Goal: Task Accomplishment & Management: Use online tool/utility

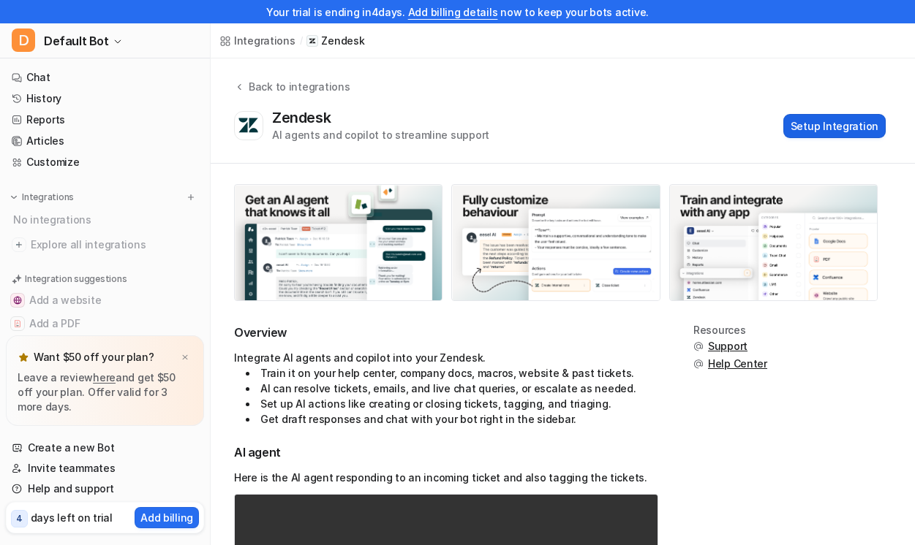
click at [857, 129] on button "Setup Integration" at bounding box center [834, 126] width 102 height 24
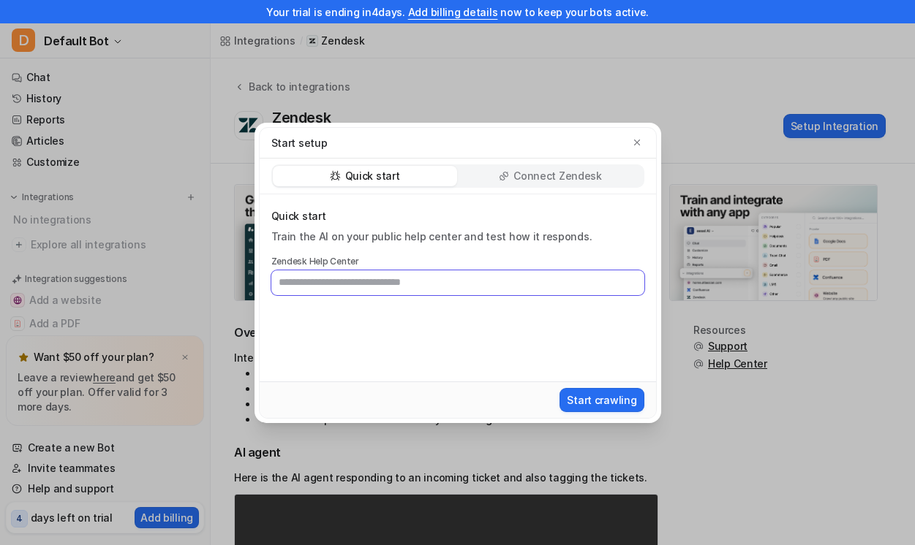
paste input "**********"
type input "**********"
click at [624, 404] on button "Start crawling" at bounding box center [601, 400] width 84 height 24
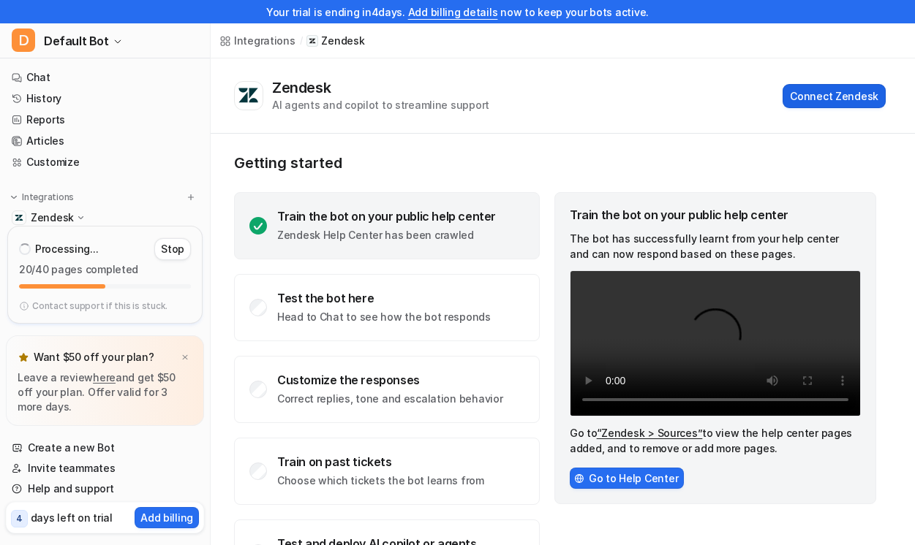
click at [828, 90] on button "Connect Zendesk" at bounding box center [833, 96] width 103 height 24
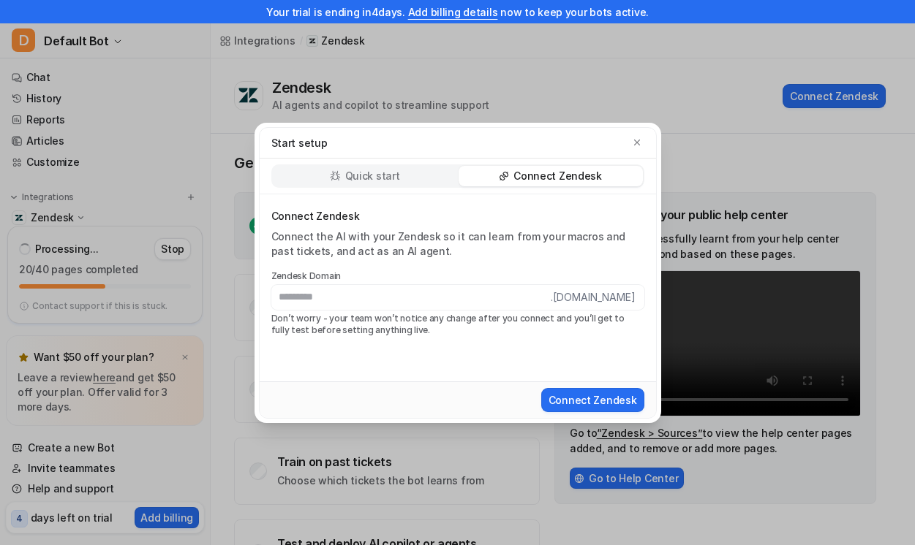
click at [535, 174] on p "Connect Zendesk" at bounding box center [557, 176] width 88 height 15
click at [402, 175] on div "Quick start" at bounding box center [365, 176] width 184 height 20
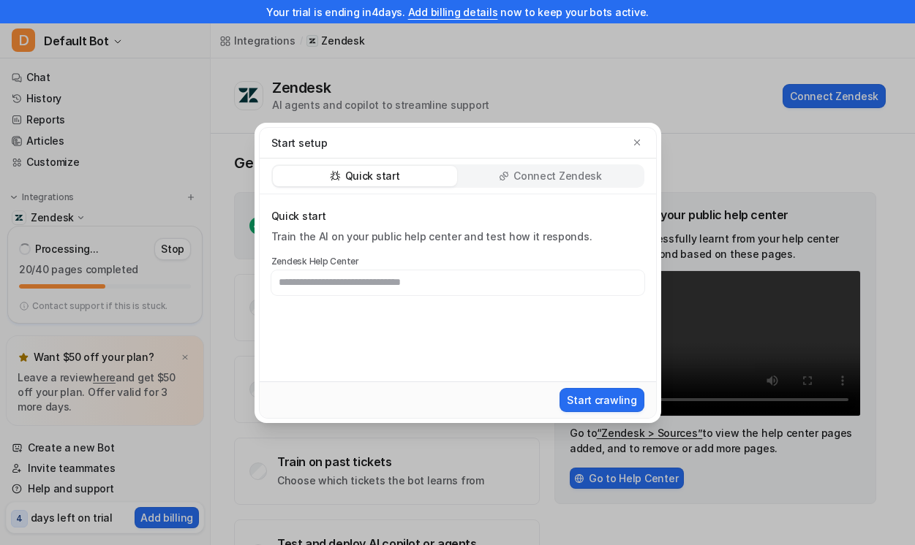
click at [511, 174] on div "Connect Zendesk" at bounding box center [550, 176] width 184 height 20
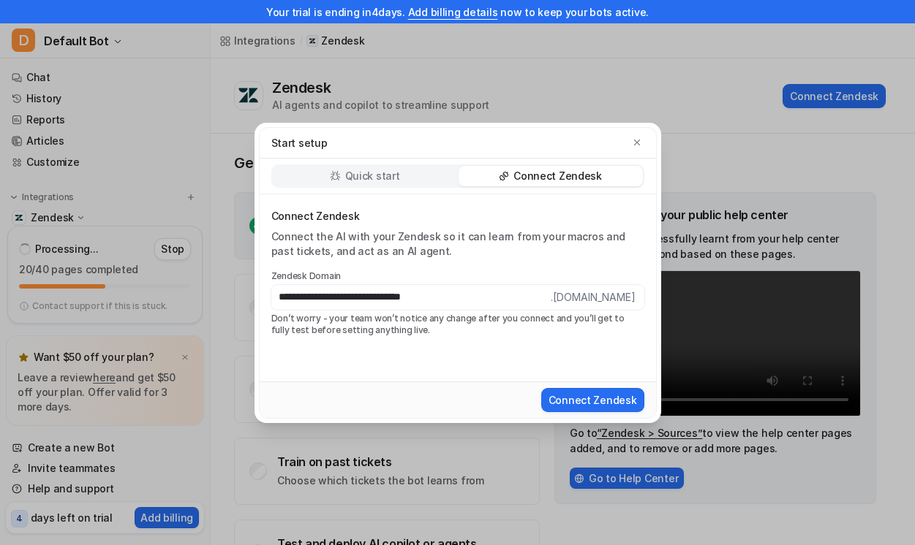
drag, startPoint x: 372, startPoint y: 298, endPoint x: 450, endPoint y: 292, distance: 78.4
click at [450, 292] on input "**********" at bounding box center [410, 297] width 279 height 25
drag, startPoint x: 314, startPoint y: 300, endPoint x: 222, endPoint y: 309, distance: 93.3
click at [222, 309] on div "**********" at bounding box center [457, 272] width 915 height 545
click at [484, 294] on input "**********" at bounding box center [410, 297] width 279 height 25
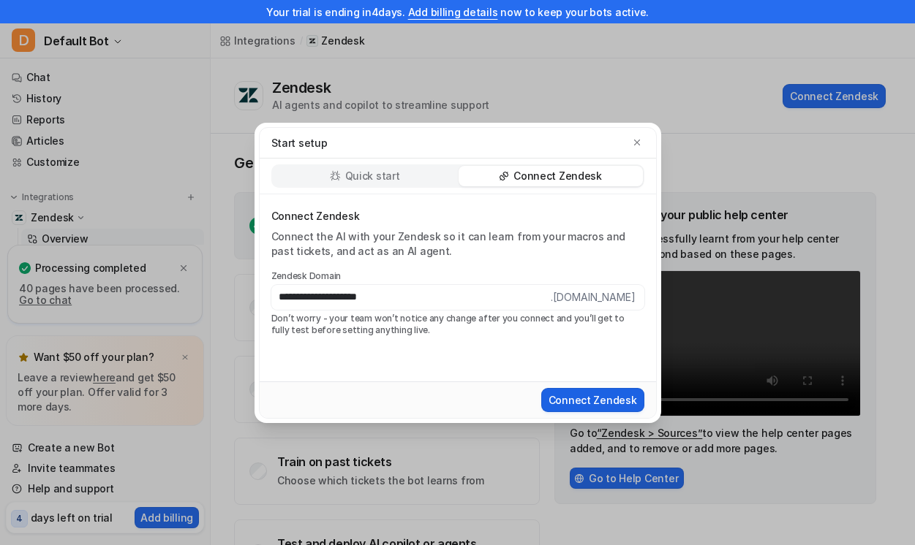
click at [594, 404] on button "Connect Zendesk" at bounding box center [592, 400] width 103 height 24
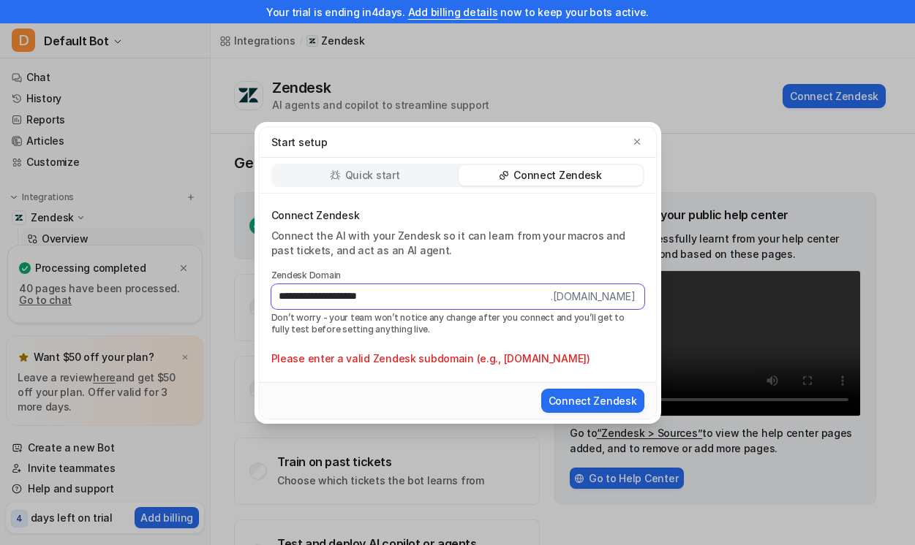
drag, startPoint x: 311, startPoint y: 292, endPoint x: 180, endPoint y: 296, distance: 131.6
click at [181, 297] on div "**********" at bounding box center [457, 272] width 915 height 545
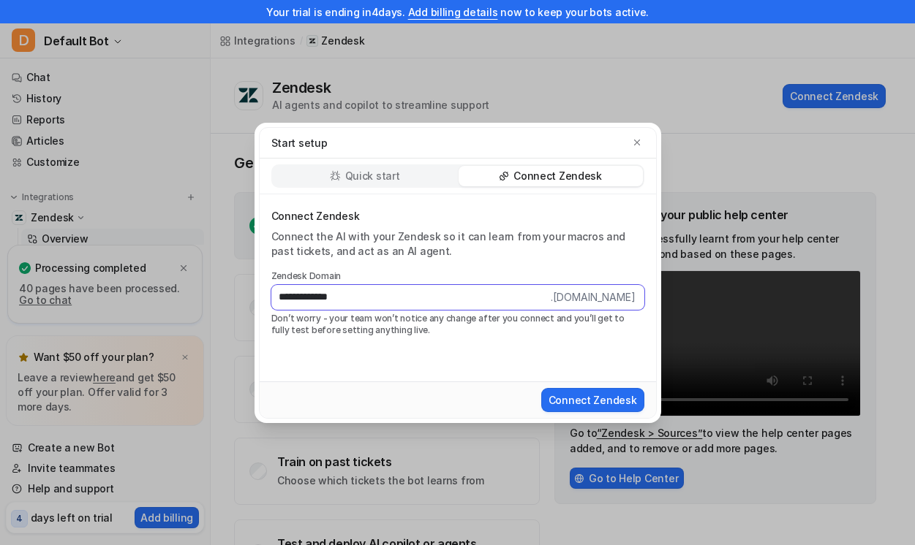
click at [365, 300] on input "**********" at bounding box center [410, 297] width 279 height 25
type input "**********"
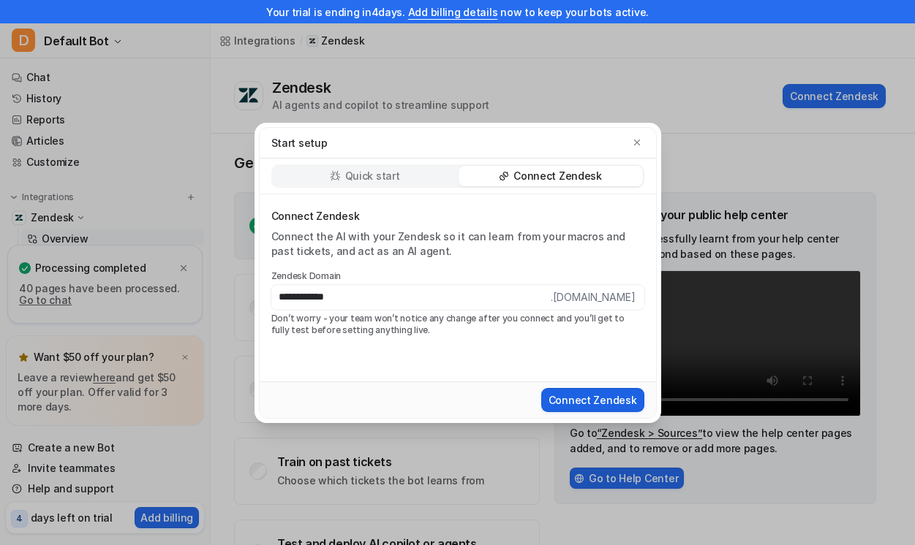
click at [612, 408] on button "Connect Zendesk" at bounding box center [592, 400] width 103 height 24
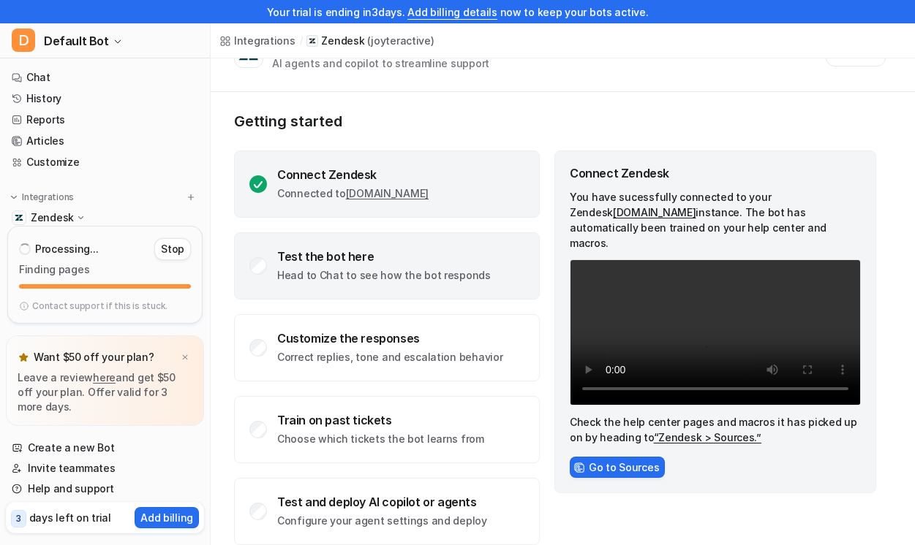
scroll to position [64, 0]
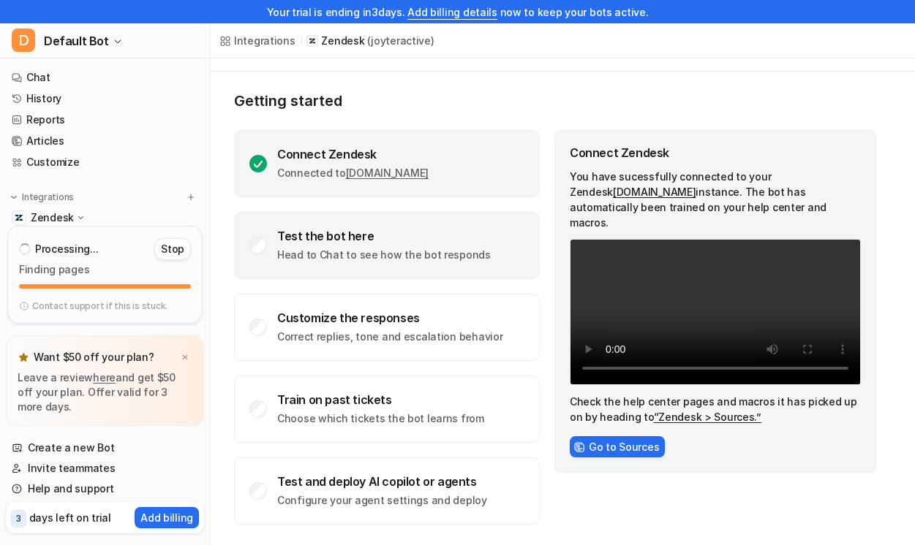
click at [383, 238] on div "Test the bot here" at bounding box center [383, 236] width 213 height 15
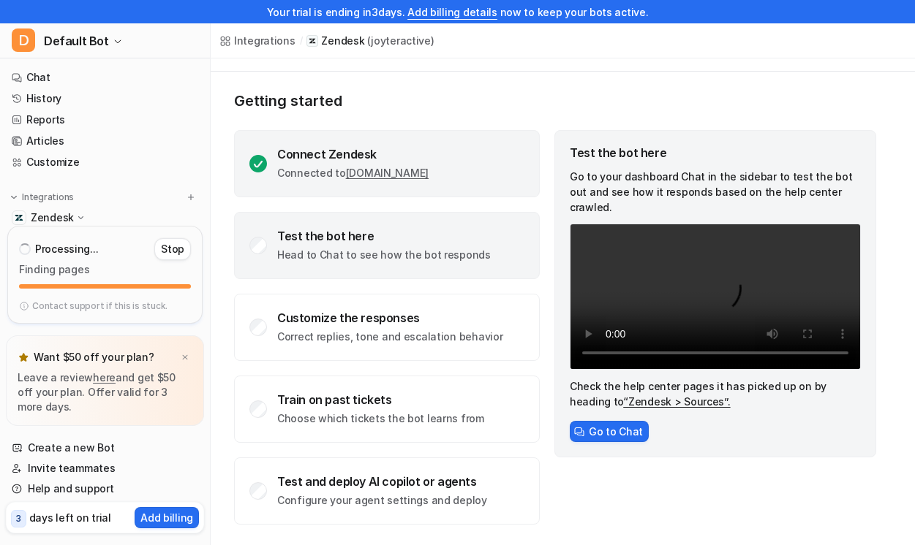
click at [417, 153] on div "Connect Zendesk" at bounding box center [352, 154] width 151 height 15
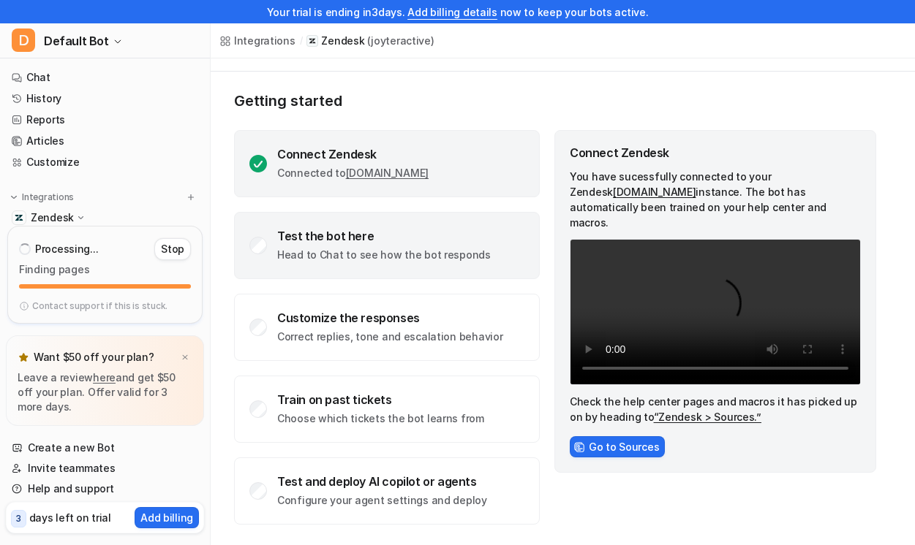
click at [452, 248] on p "Head to Chat to see how the bot responds" at bounding box center [383, 255] width 213 height 15
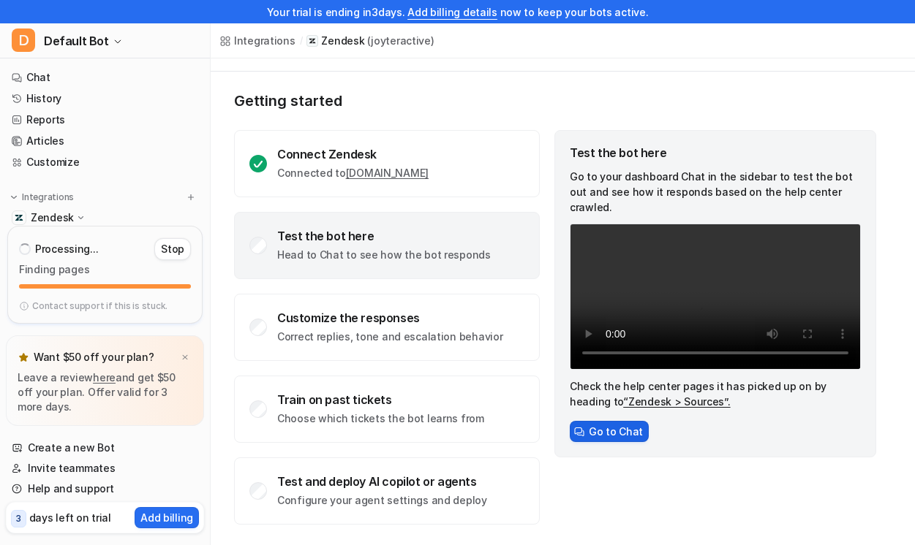
click at [629, 436] on button "Go to Chat" at bounding box center [608, 431] width 79 height 21
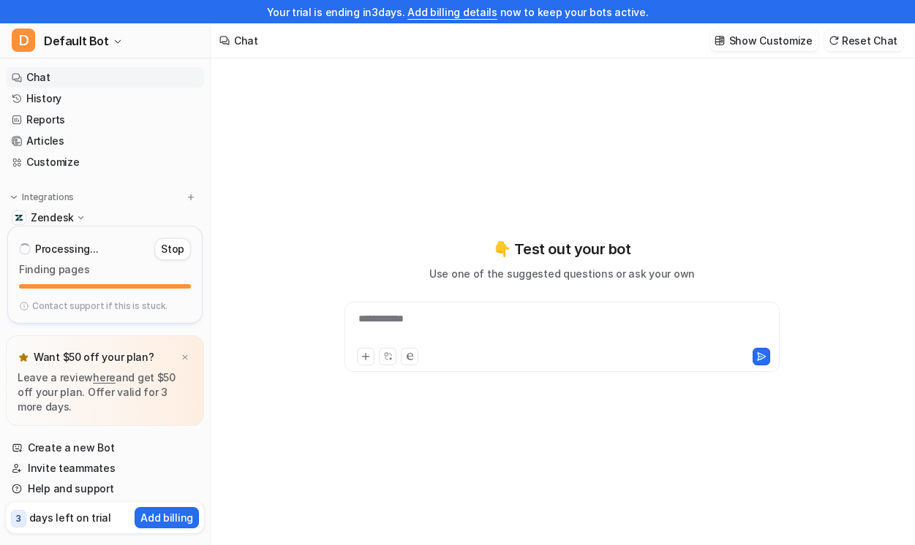
click at [493, 325] on div "**********" at bounding box center [562, 328] width 428 height 34
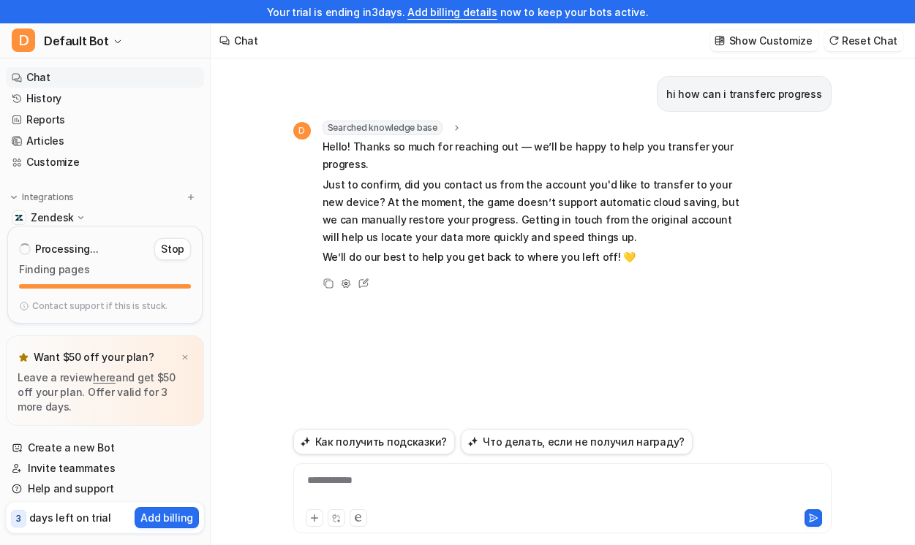
click at [59, 216] on p "Zendesk" at bounding box center [52, 218] width 43 height 15
click at [56, 217] on p "Zendesk" at bounding box center [52, 218] width 43 height 15
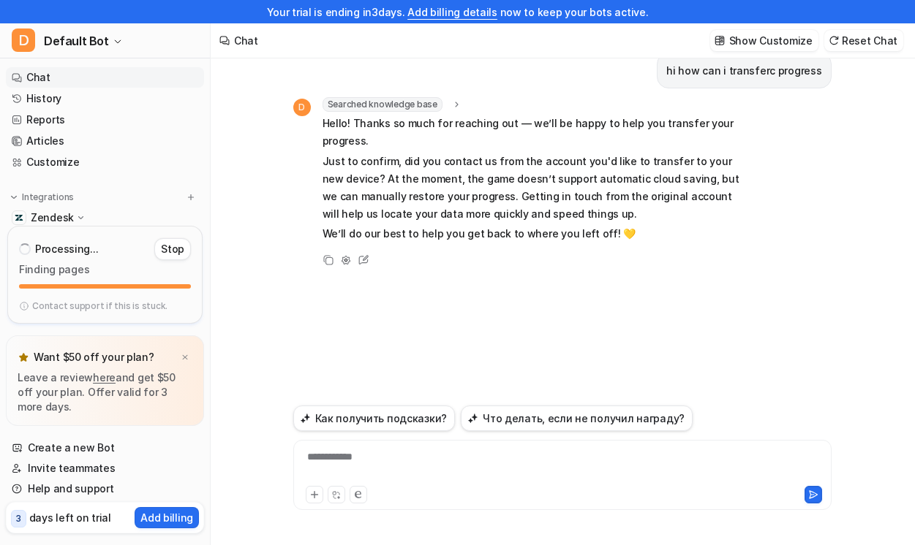
scroll to position [64, 0]
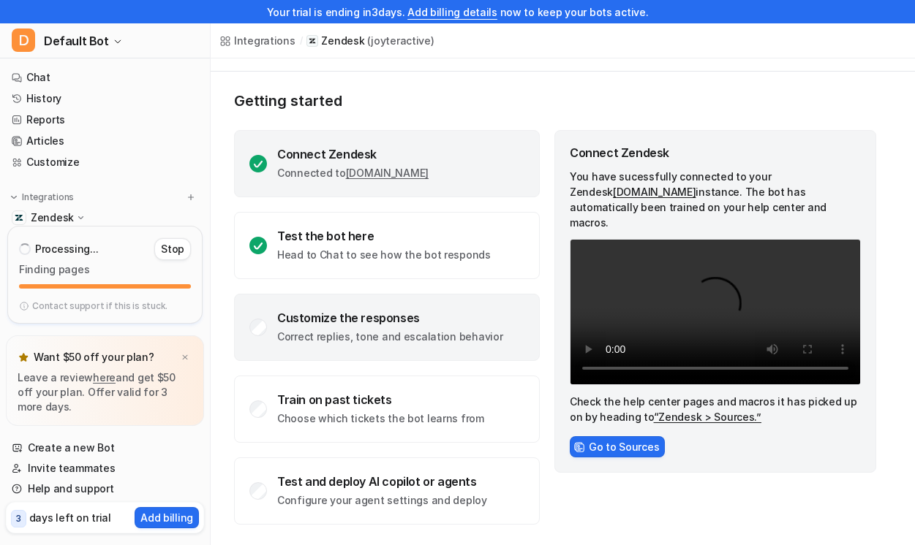
click at [370, 322] on div "Customize the responses" at bounding box center [389, 318] width 225 height 15
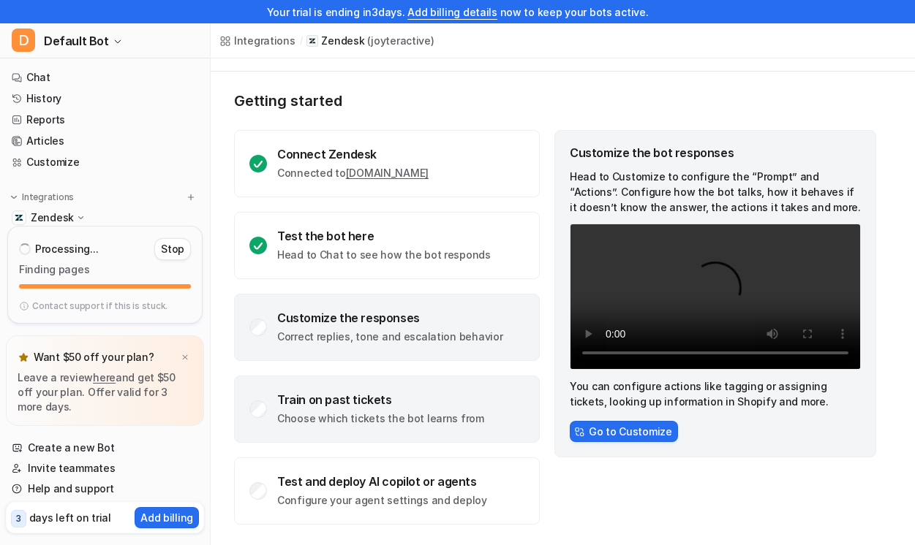
click at [407, 393] on div "Train on past tickets" at bounding box center [380, 400] width 207 height 15
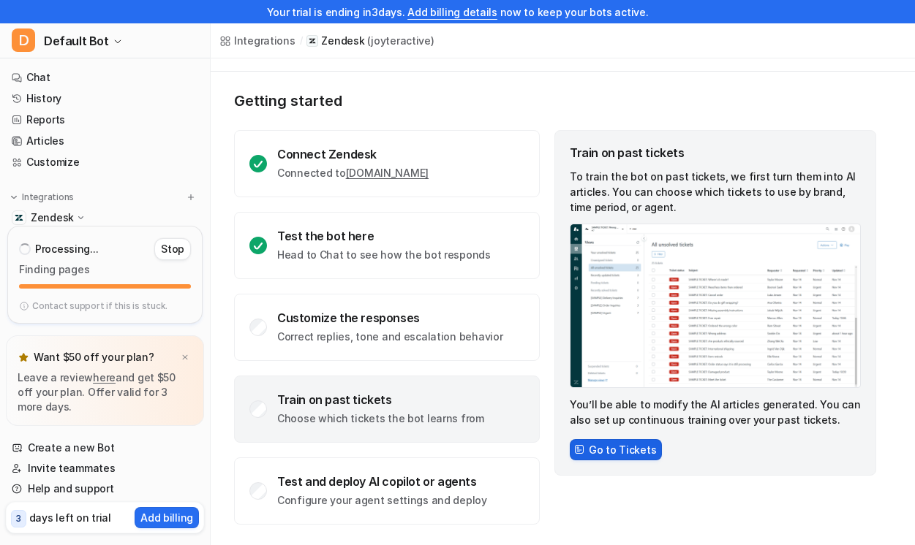
click at [605, 452] on button "Go to Tickets" at bounding box center [615, 449] width 92 height 21
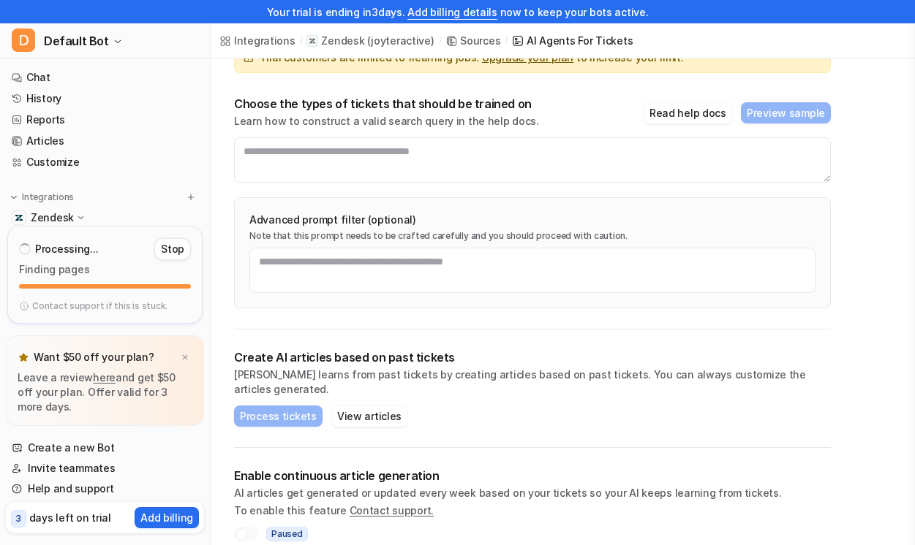
scroll to position [149, 0]
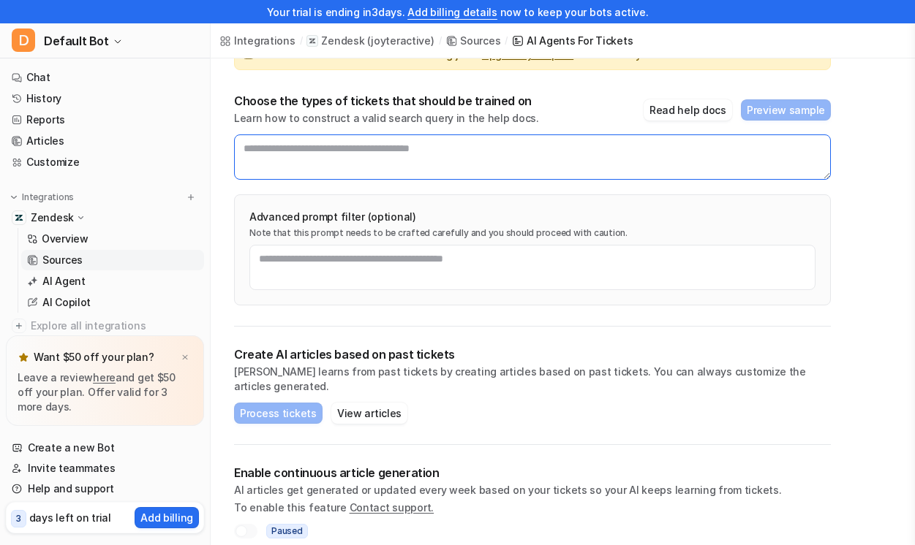
click at [382, 145] on textarea at bounding box center [532, 157] width 597 height 45
type textarea "*"
paste textarea "**********"
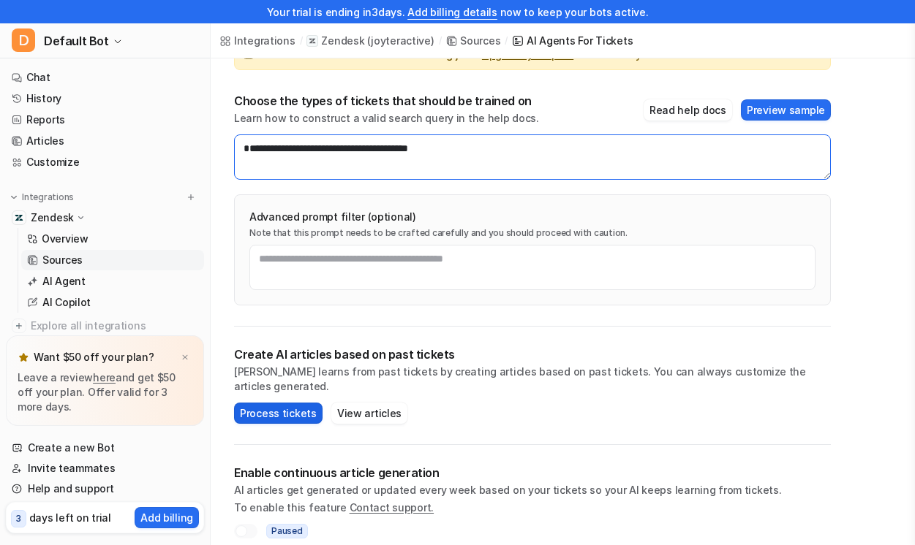
type textarea "**********"
click at [271, 406] on button "Process tickets" at bounding box center [278, 413] width 88 height 21
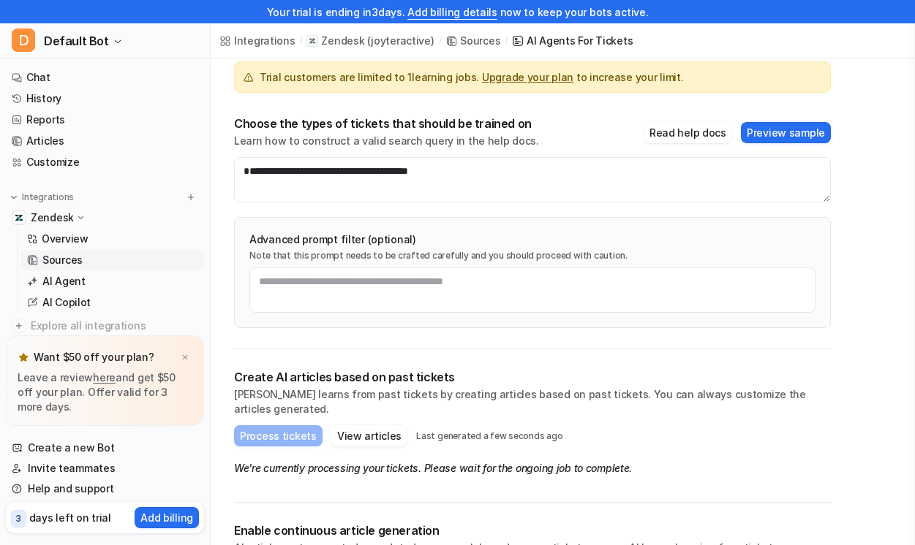
scroll to position [0, 0]
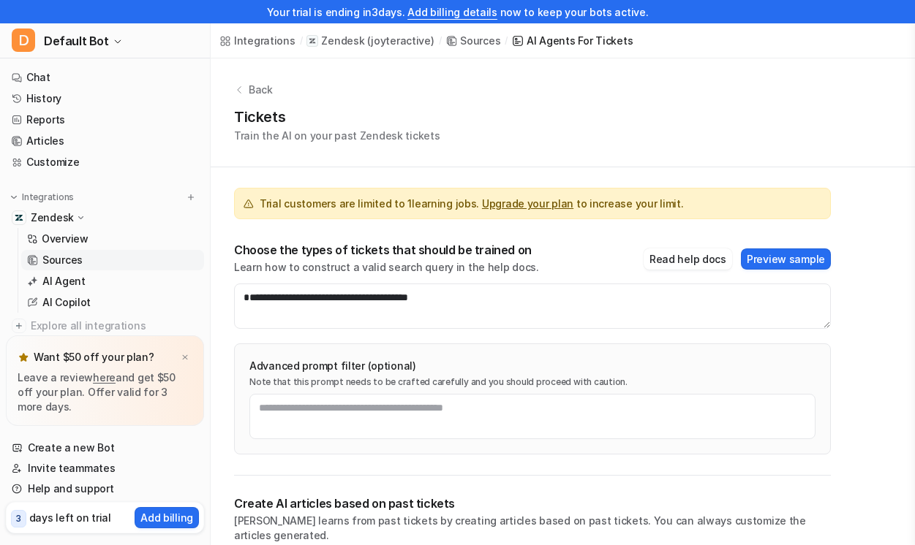
click at [238, 88] on icon at bounding box center [239, 90] width 10 height 10
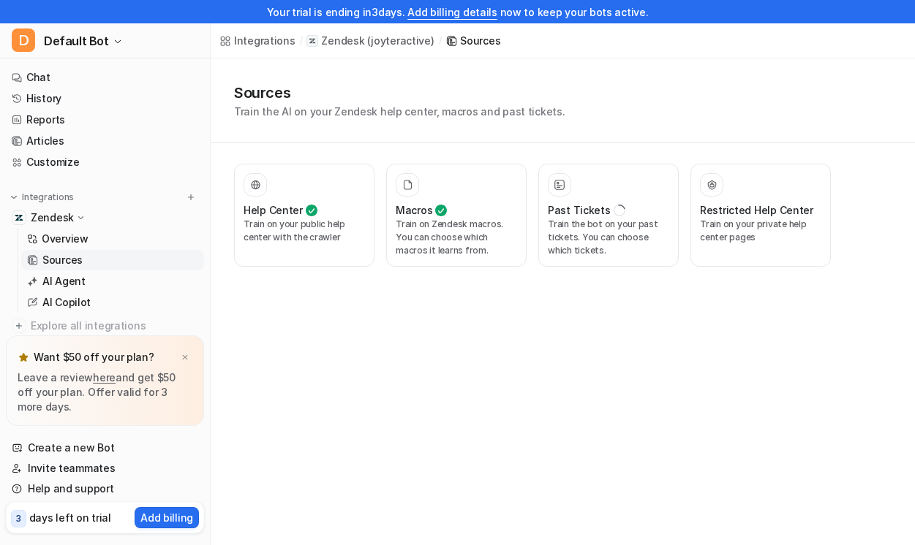
click at [238, 88] on h1 "Sources" at bounding box center [399, 93] width 331 height 22
click at [398, 48] on div "Integrations / Zendesk ( joyteractive ) / Sources" at bounding box center [360, 40] width 298 height 35
click at [395, 42] on p "( joyteractive )" at bounding box center [400, 41] width 67 height 15
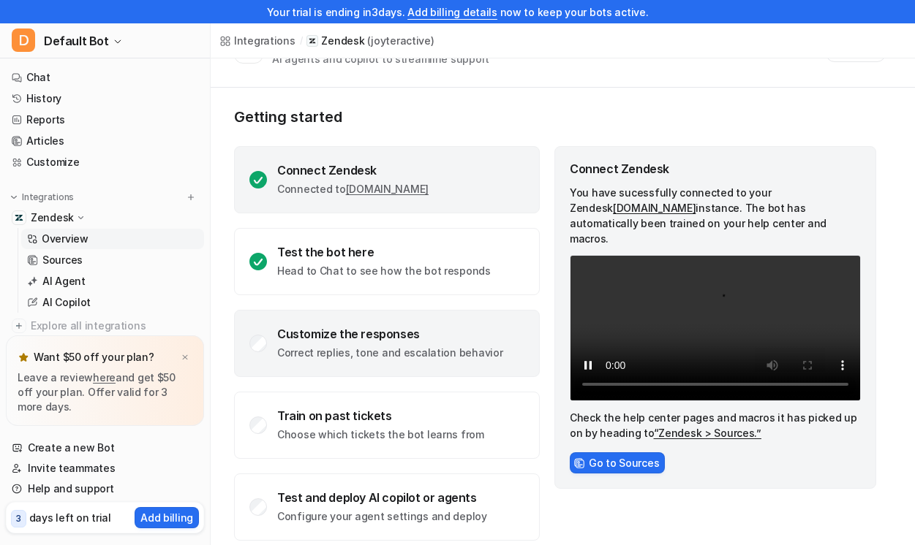
scroll to position [64, 0]
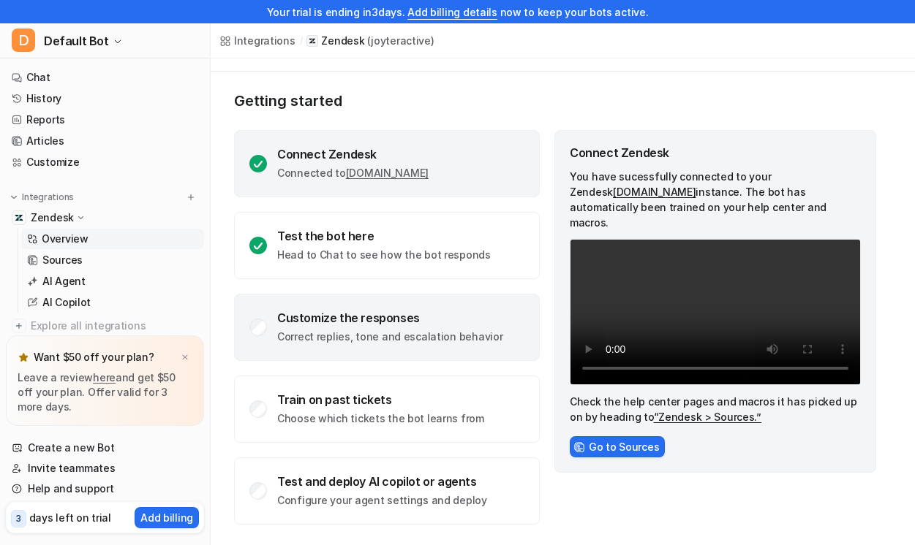
click at [436, 327] on div "Customize the responses Correct replies, tone and escalation behavior" at bounding box center [389, 328] width 225 height 34
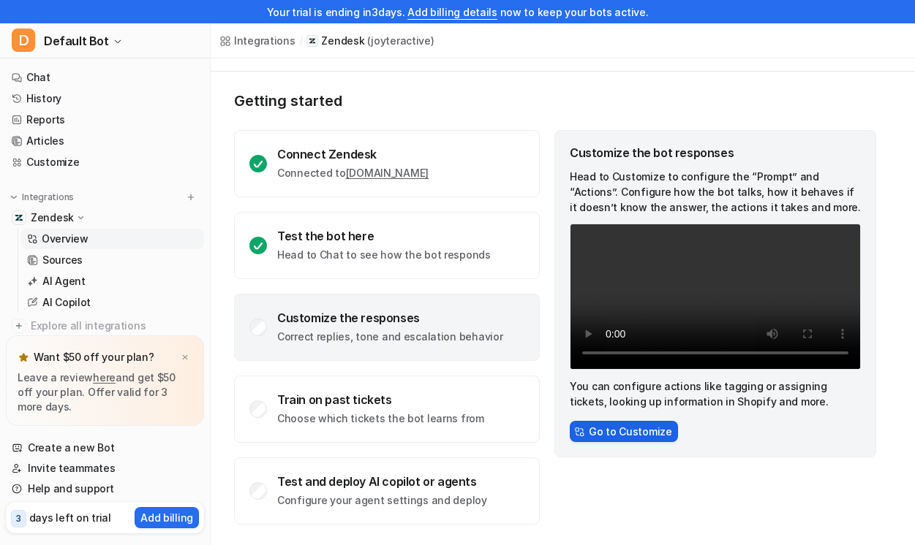
click at [624, 442] on button "Go to Customize" at bounding box center [623, 431] width 108 height 21
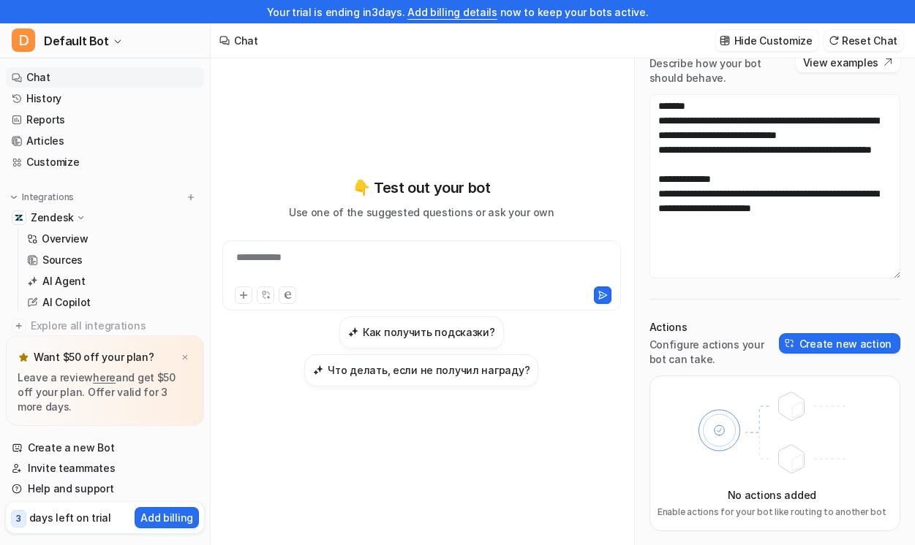
scroll to position [53, 0]
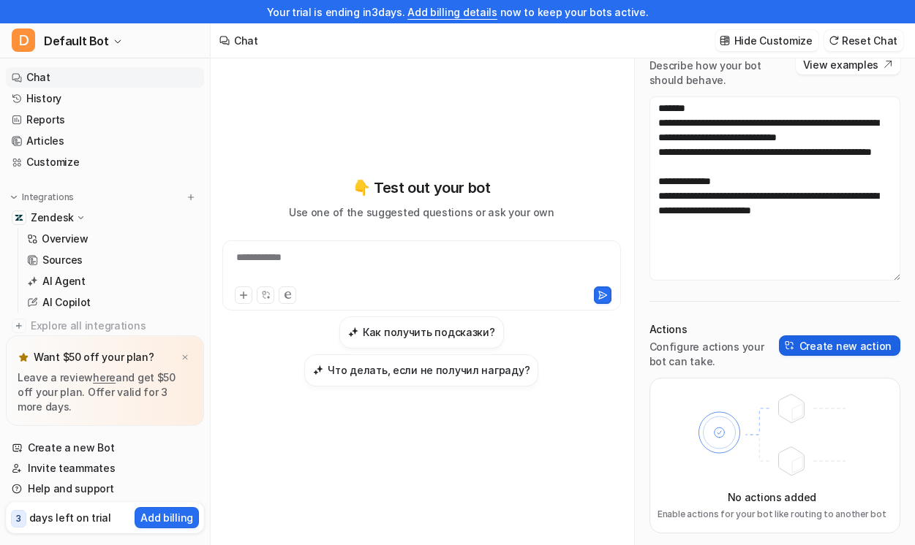
click at [843, 344] on button "Create new action" at bounding box center [839, 346] width 121 height 20
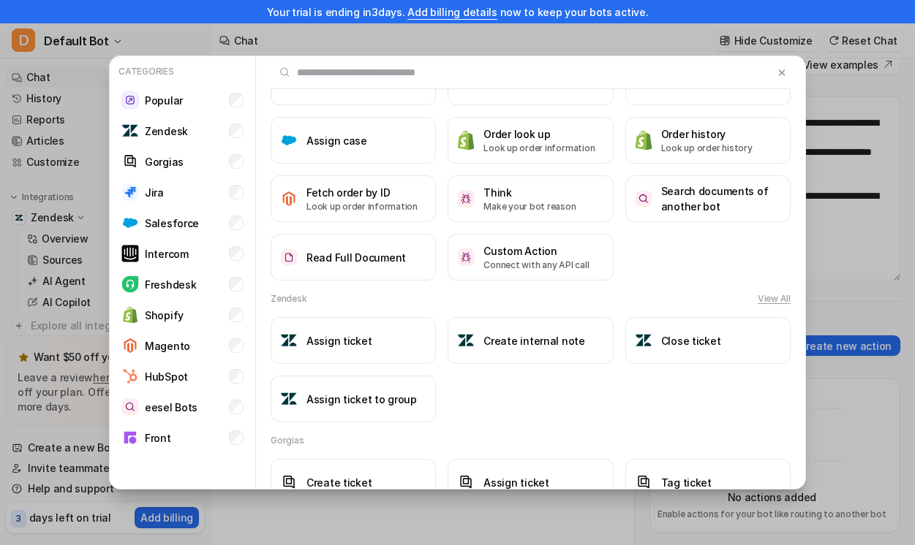
scroll to position [72, 0]
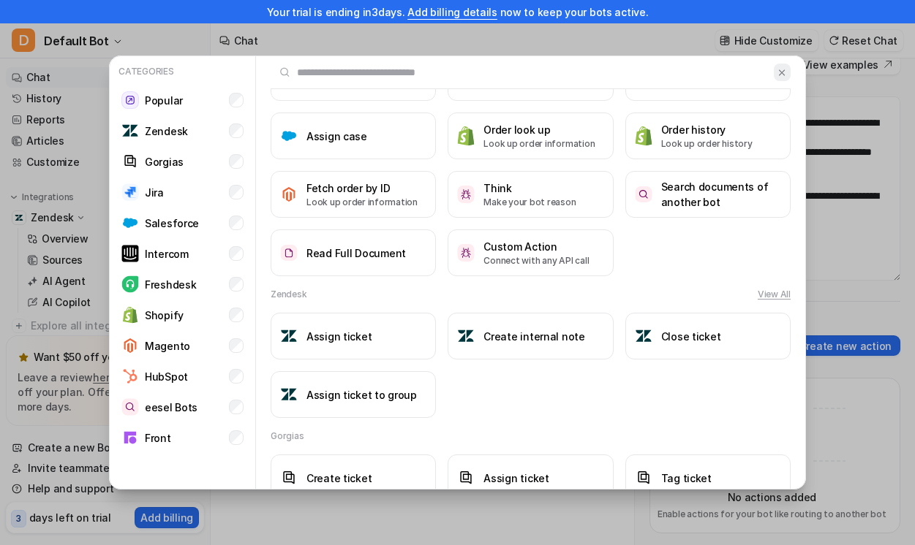
click at [785, 75] on img at bounding box center [781, 72] width 10 height 11
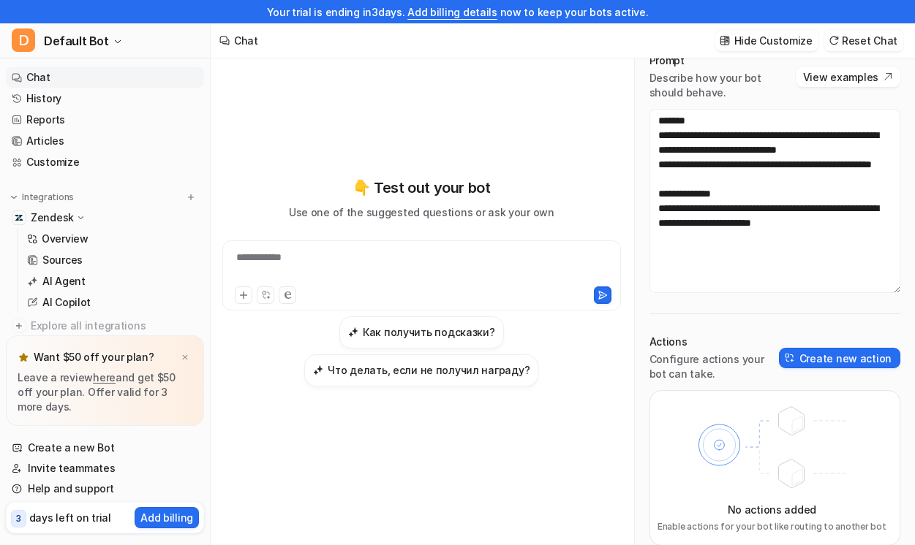
scroll to position [0, 0]
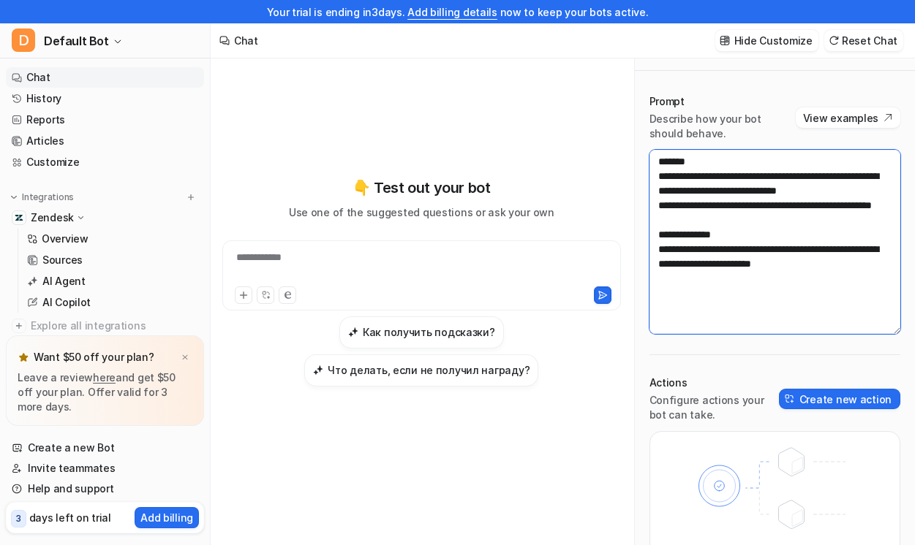
click at [730, 227] on textarea "**********" at bounding box center [774, 242] width 251 height 184
drag, startPoint x: 892, startPoint y: 193, endPoint x: 667, endPoint y: 177, distance: 225.0
click at [667, 177] on textarea "**********" at bounding box center [774, 242] width 251 height 184
paste textarea "**********"
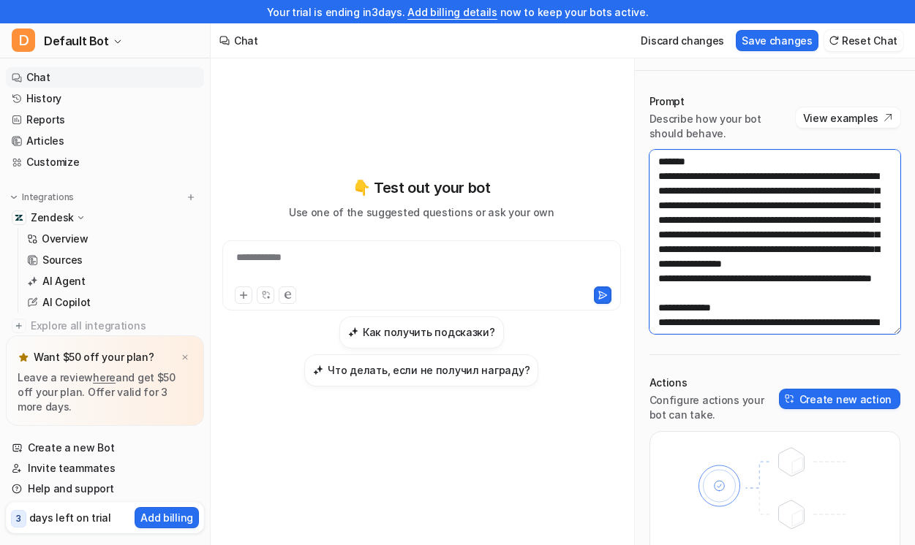
drag, startPoint x: 708, startPoint y: 296, endPoint x: 667, endPoint y: 289, distance: 41.6
click at [667, 289] on textarea "**********" at bounding box center [774, 242] width 251 height 184
drag, startPoint x: 713, startPoint y: 320, endPoint x: 667, endPoint y: 306, distance: 48.8
click at [667, 306] on textarea "**********" at bounding box center [774, 242] width 251 height 184
paste textarea "**********"
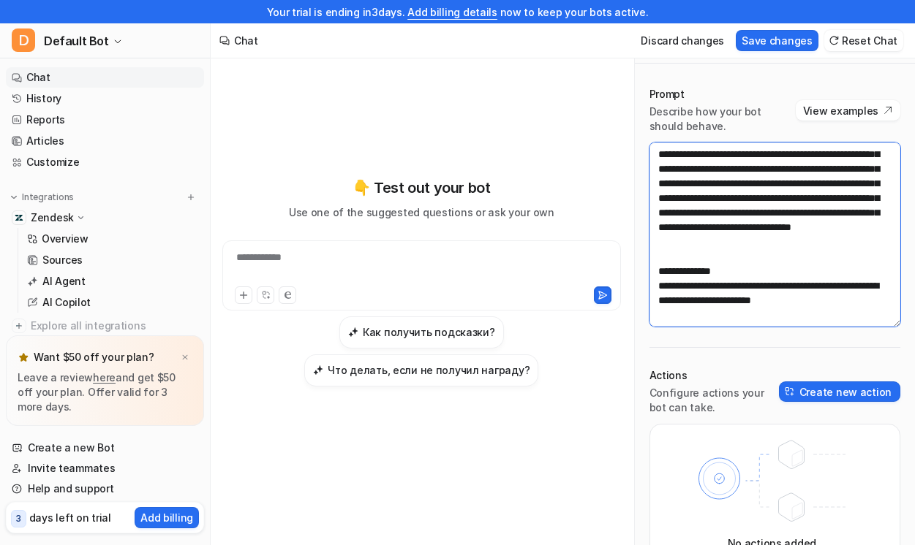
scroll to position [205, 0]
paste textarea "**********"
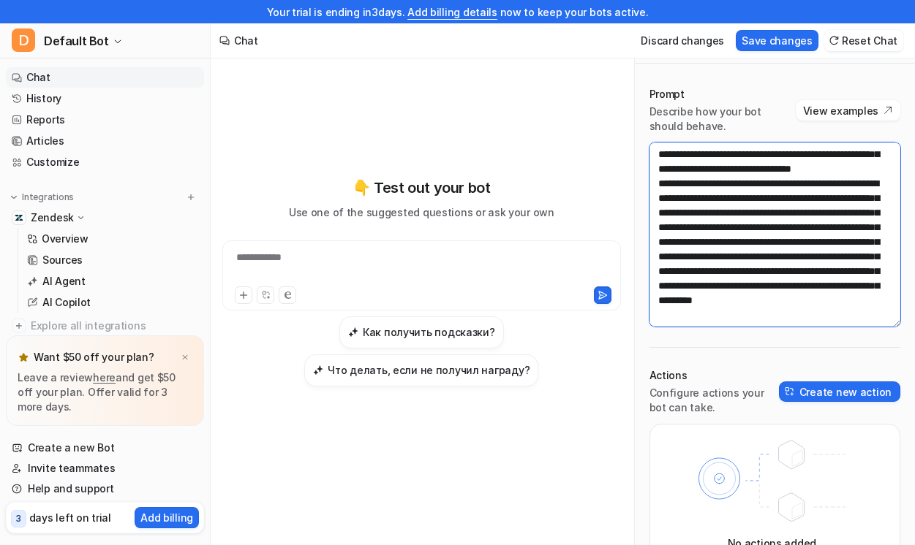
scroll to position [351, 0]
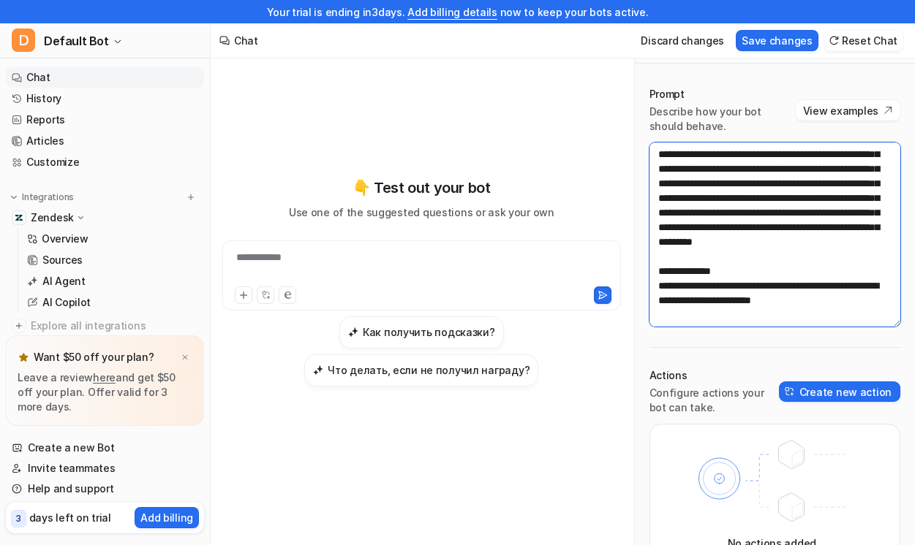
click at [870, 303] on textarea at bounding box center [774, 235] width 251 height 184
paste textarea "**********"
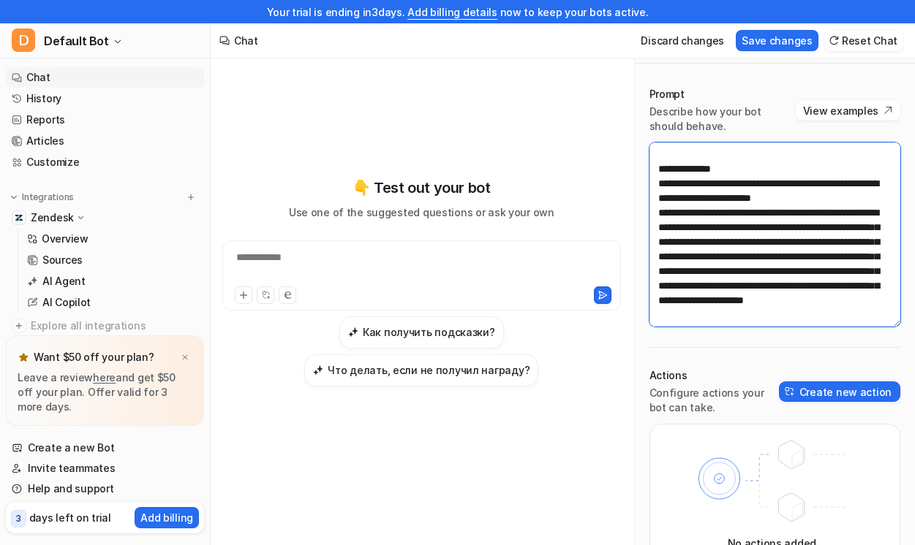
scroll to position [462, 0]
paste textarea "**********"
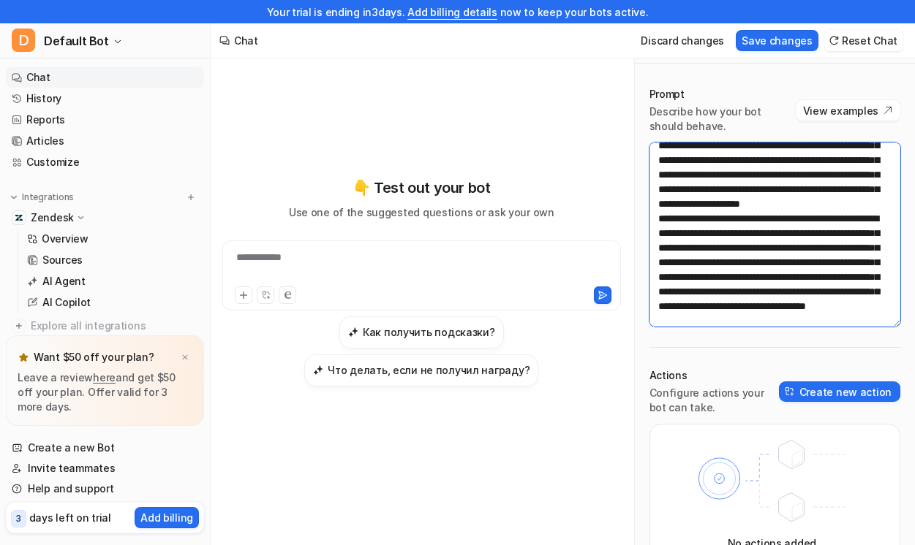
scroll to position [579, 0]
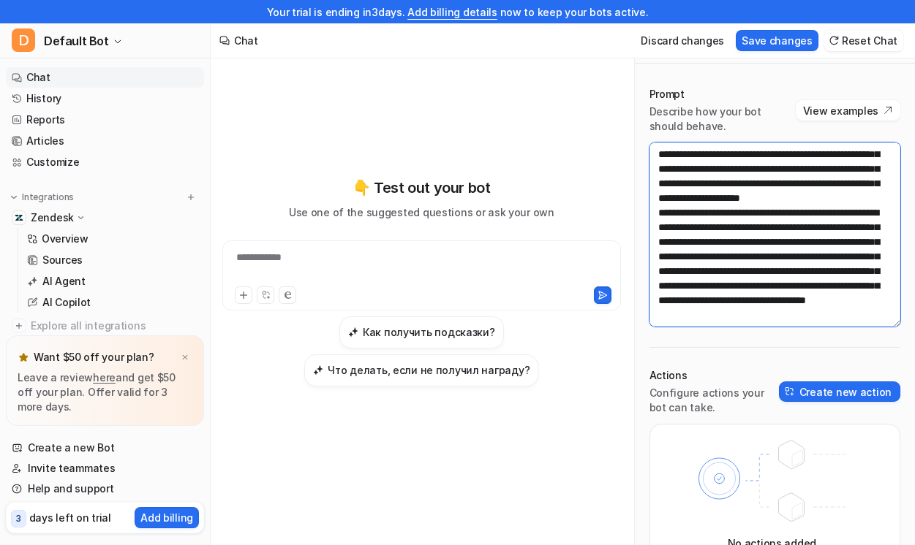
type textarea "**********"
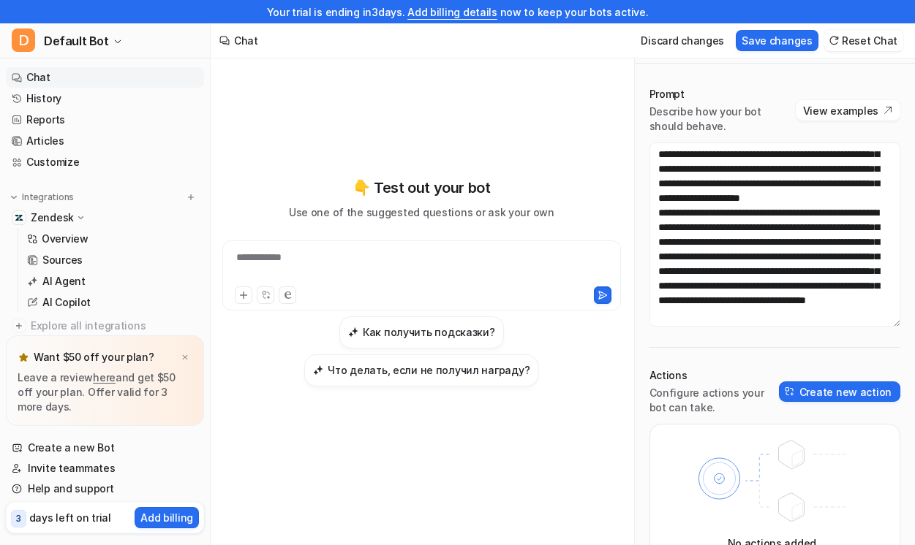
click at [759, 352] on div "Prompt Describe how your bot should behave. View examples Actions Configure act…" at bounding box center [775, 333] width 280 height 522
click at [855, 110] on button "View examples" at bounding box center [847, 110] width 105 height 20
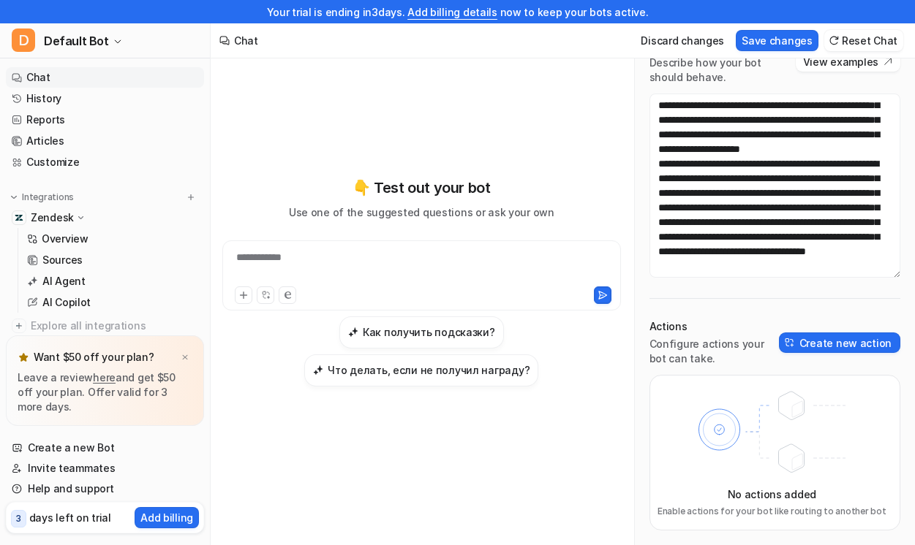
click at [719, 321] on p "Actions" at bounding box center [713, 326] width 129 height 15
click at [485, 284] on div at bounding box center [421, 267] width 391 height 34
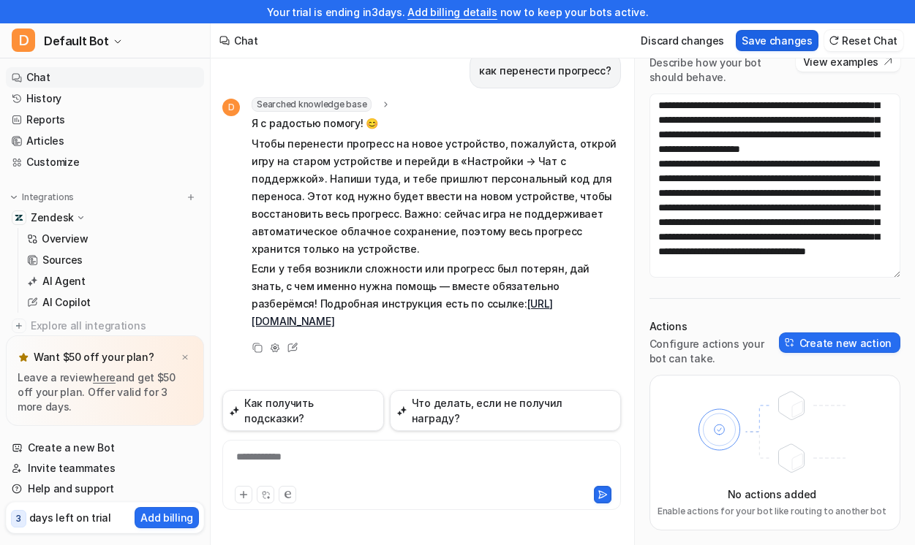
click at [782, 40] on button "Save changes" at bounding box center [776, 40] width 83 height 21
click at [47, 218] on p "Zendesk" at bounding box center [52, 218] width 43 height 15
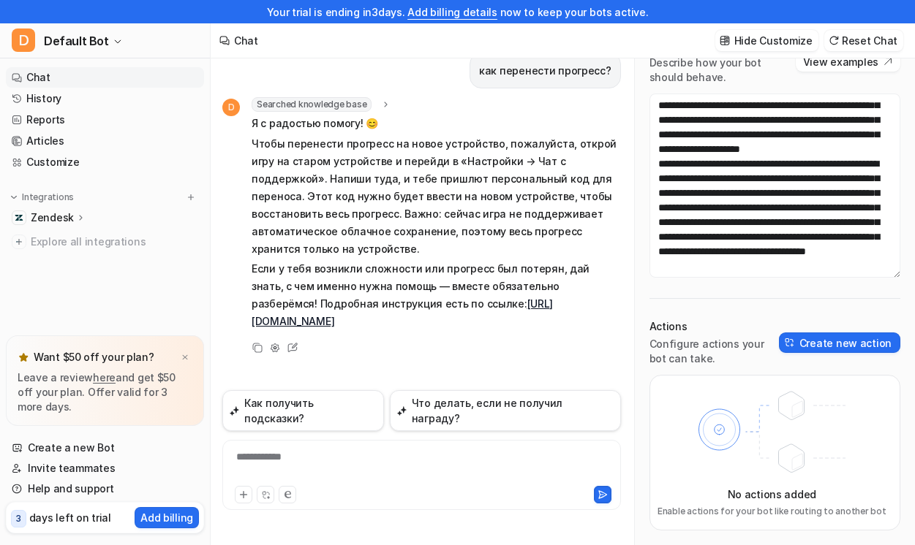
click at [47, 218] on p "Zendesk" at bounding box center [52, 218] width 43 height 15
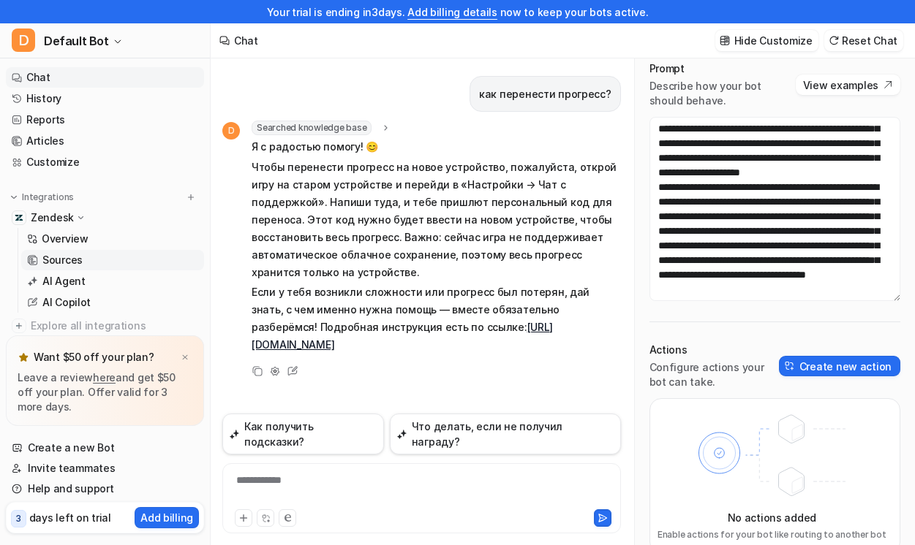
scroll to position [42, 0]
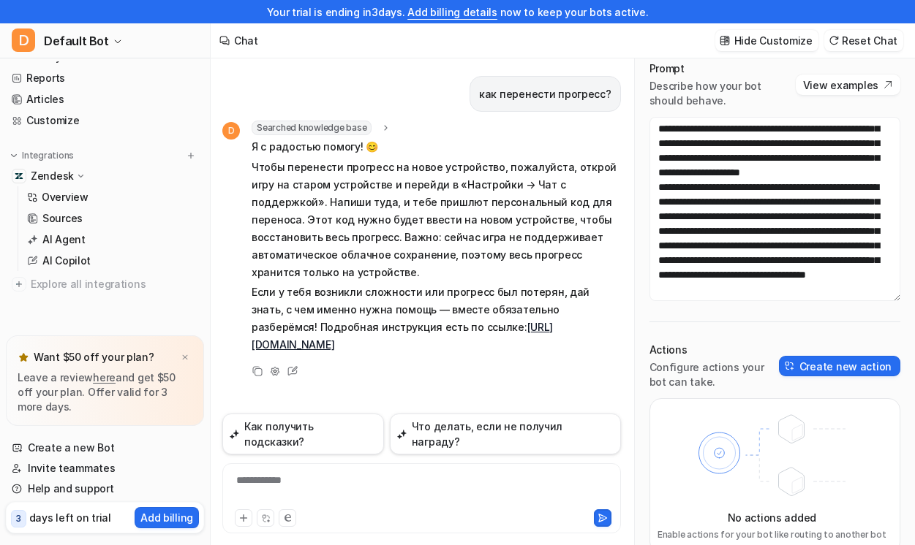
click at [47, 171] on p "Zendesk" at bounding box center [52, 176] width 43 height 15
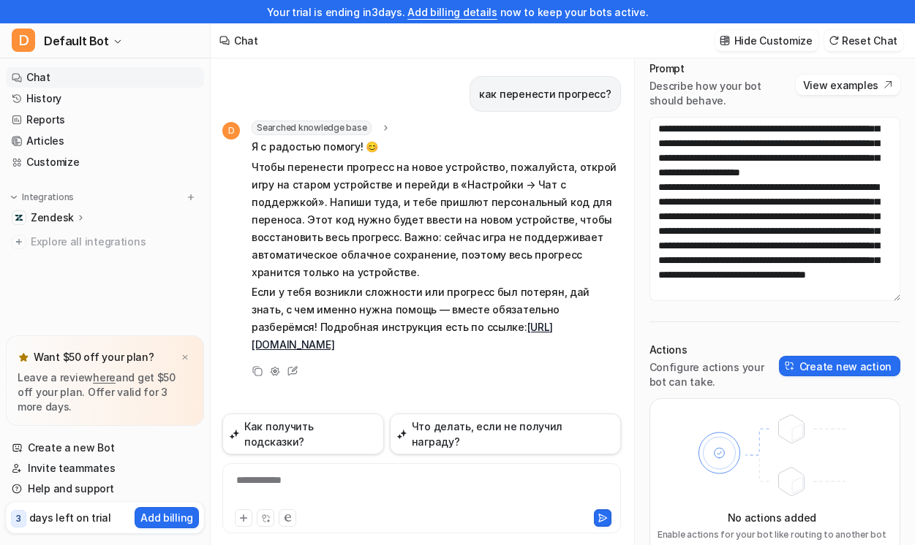
scroll to position [0, 0]
click at [48, 216] on p "Zendesk" at bounding box center [52, 218] width 43 height 15
click at [91, 241] on link "Overview" at bounding box center [112, 239] width 183 height 20
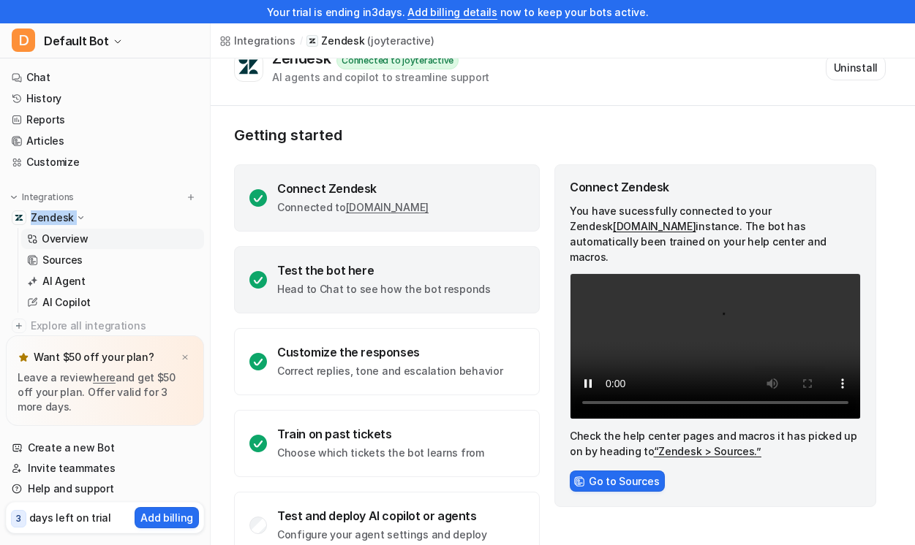
scroll to position [64, 0]
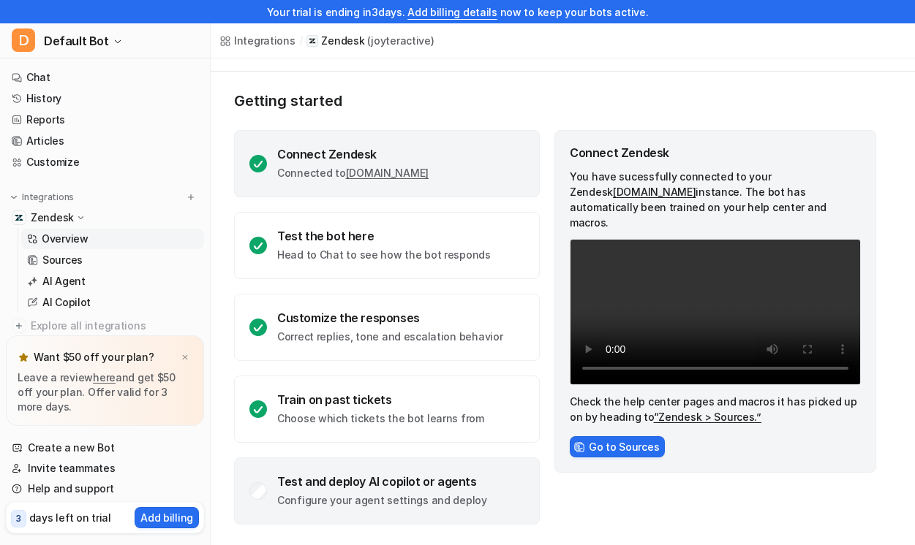
click at [358, 499] on p "Configure your agent settings and deploy" at bounding box center [382, 500] width 210 height 15
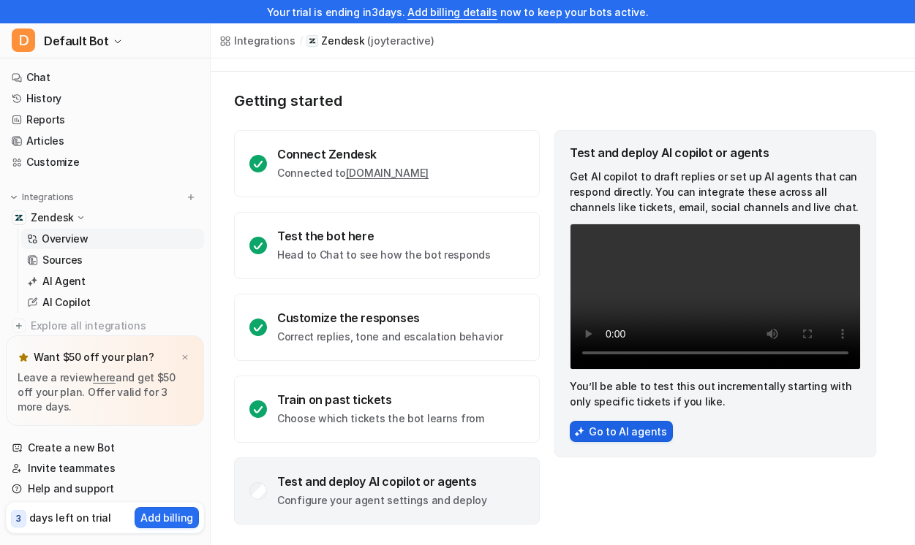
click at [655, 442] on button "Go to AI agents" at bounding box center [620, 431] width 103 height 21
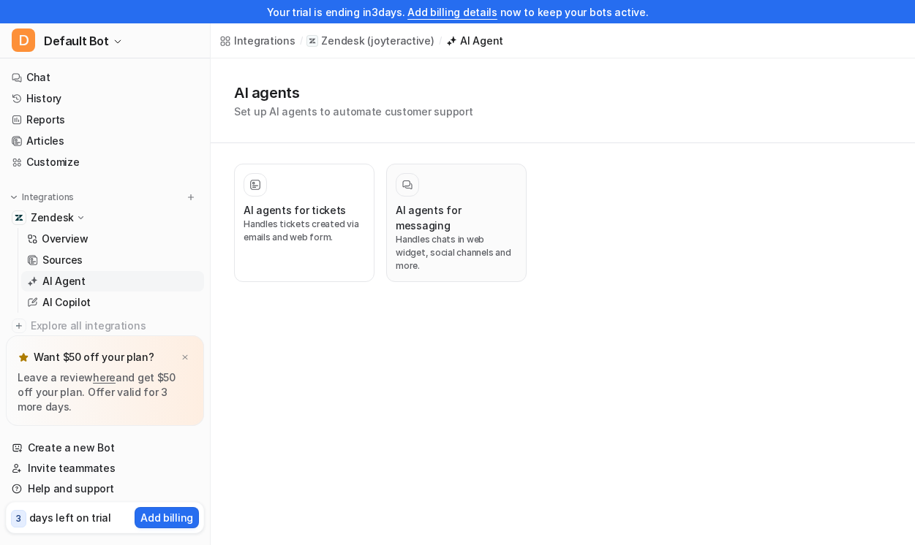
click at [492, 233] on p "Handles chats in web widget, social channels and more." at bounding box center [455, 252] width 121 height 39
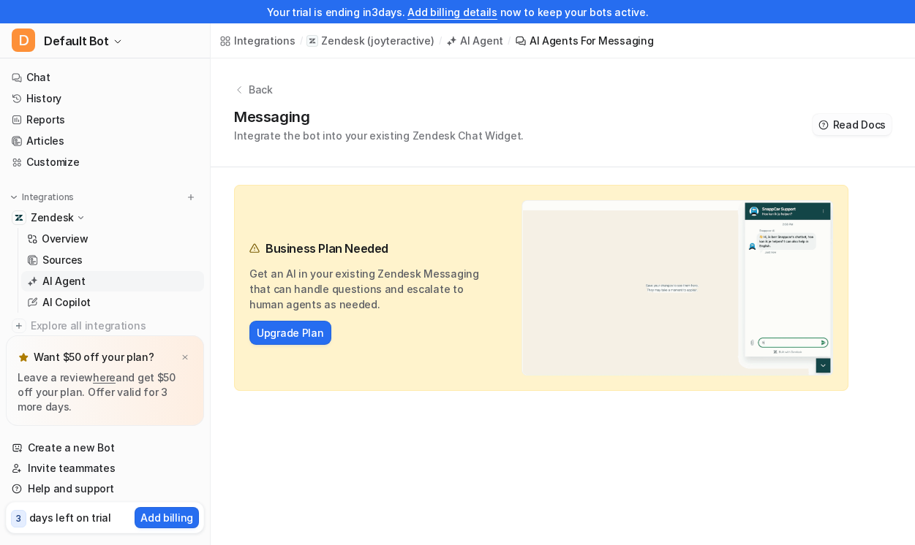
click at [860, 129] on span "Read Docs" at bounding box center [859, 124] width 53 height 15
click at [237, 91] on icon at bounding box center [239, 90] width 10 height 10
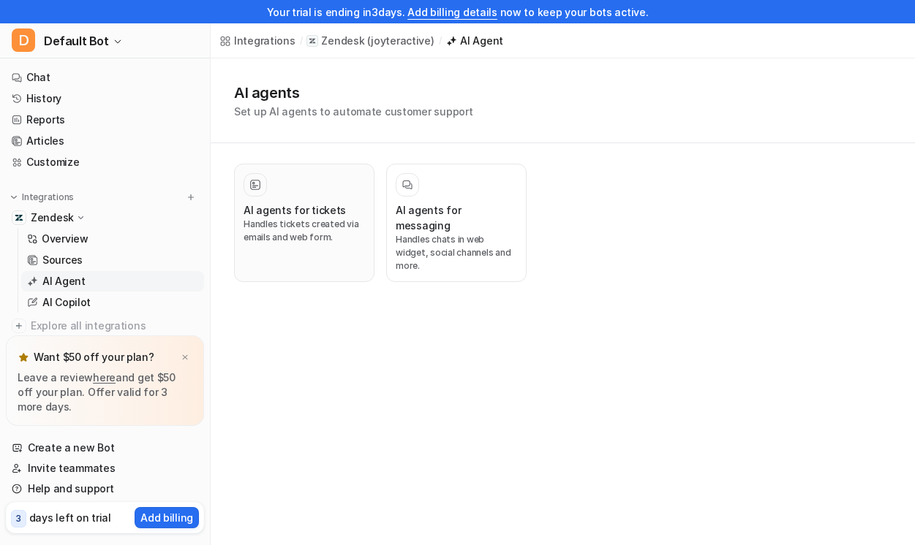
click at [307, 227] on p "Handles tickets created via emails and web form." at bounding box center [303, 231] width 121 height 26
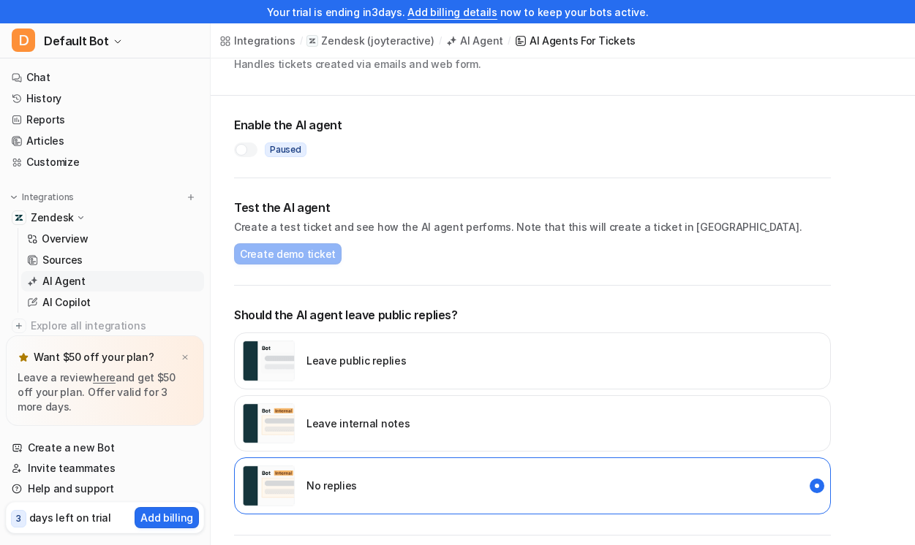
scroll to position [77, 0]
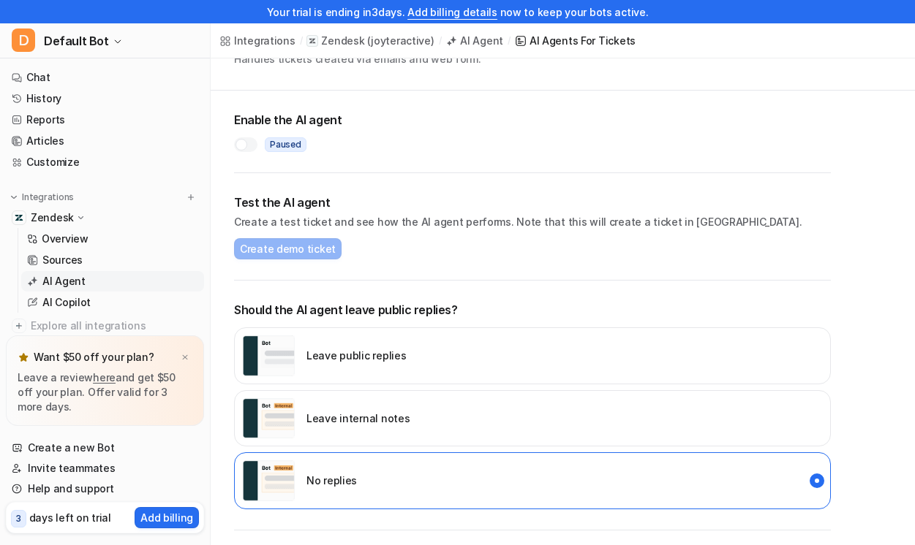
click at [519, 406] on div "Leave internal notes" at bounding box center [532, 418] width 597 height 57
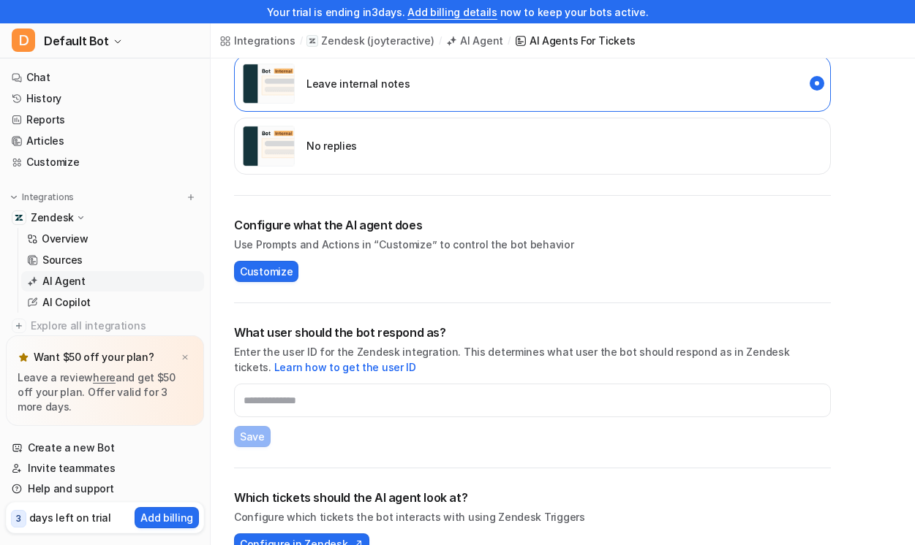
scroll to position [442, 0]
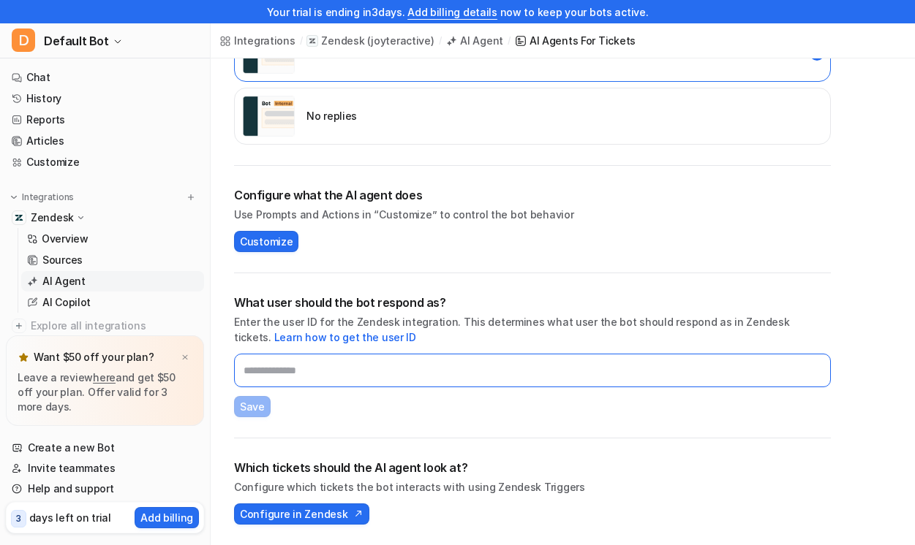
click at [425, 366] on input "text" at bounding box center [532, 371] width 597 height 34
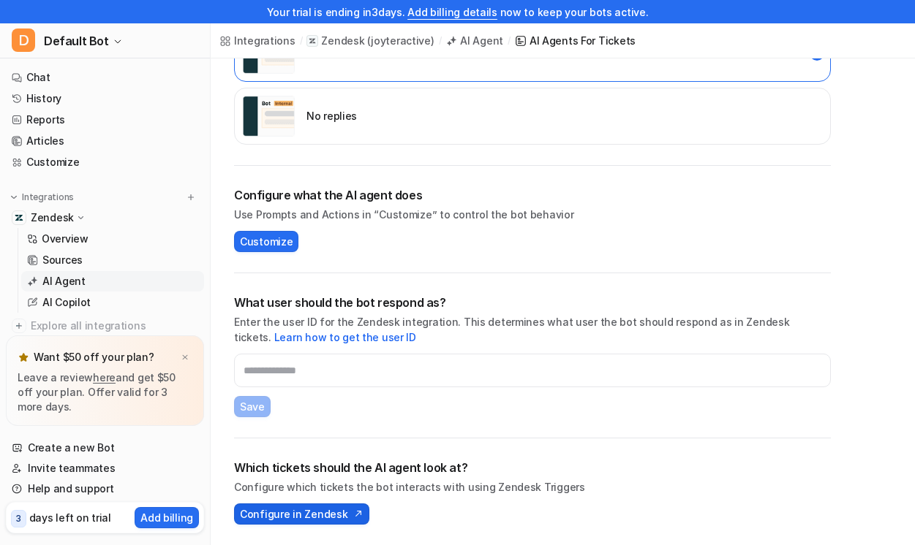
click at [321, 518] on span "Configure in Zendesk" at bounding box center [293, 514] width 107 height 15
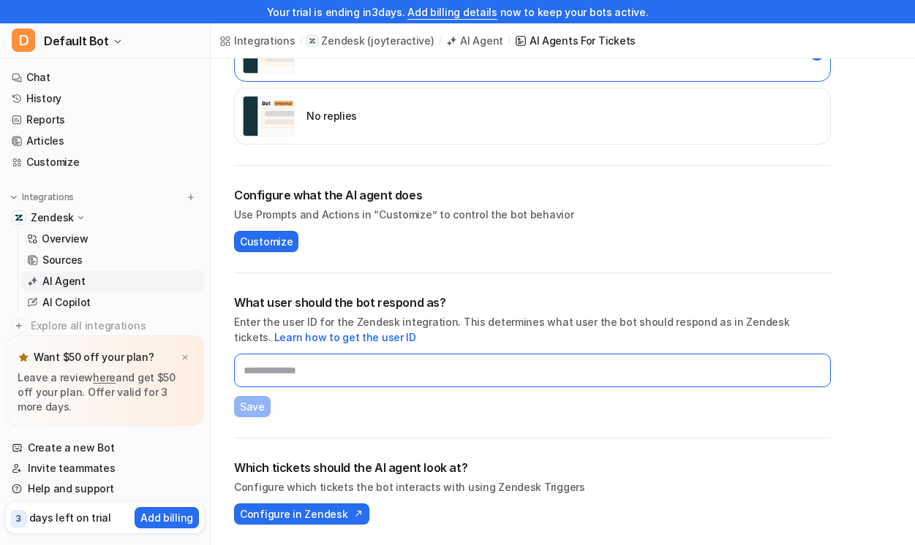
click at [317, 379] on input "text" at bounding box center [532, 371] width 597 height 34
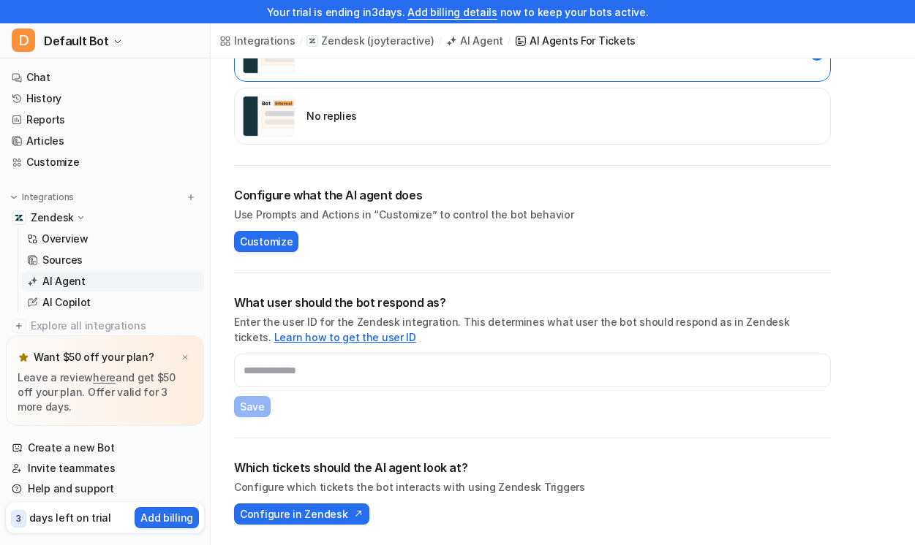
click at [319, 341] on link "Learn how to get the user ID" at bounding box center [345, 337] width 142 height 12
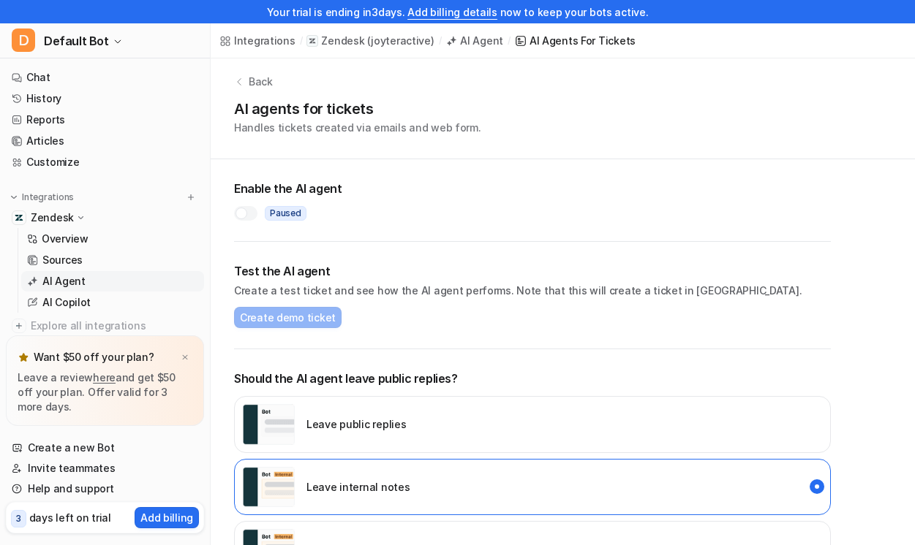
scroll to position [0, 0]
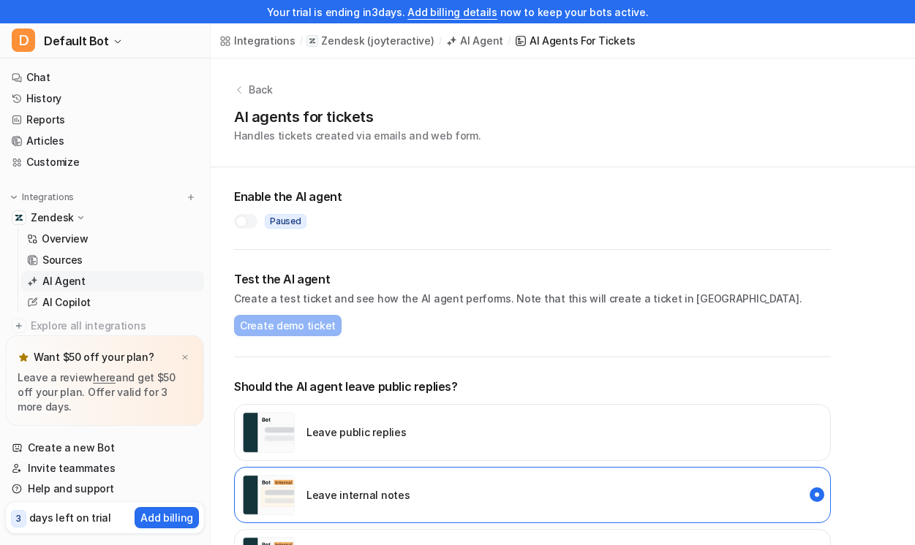
click at [250, 223] on div at bounding box center [245, 221] width 23 height 15
click at [313, 323] on span "Create demo ticket" at bounding box center [288, 325] width 96 height 15
click at [409, 326] on button "Ticket # 32801 created" at bounding box center [403, 325] width 109 height 15
click at [69, 245] on p "Overview" at bounding box center [65, 239] width 47 height 15
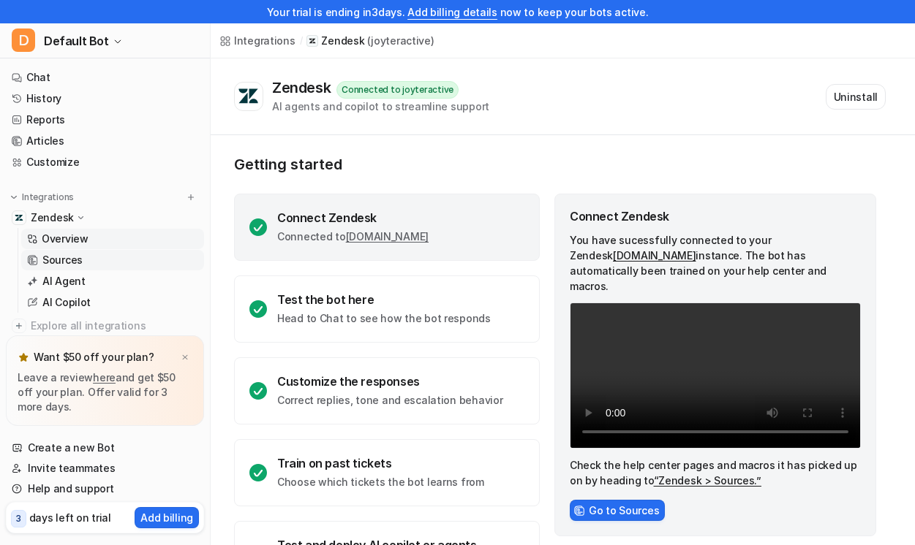
click at [69, 259] on p "Sources" at bounding box center [62, 260] width 40 height 15
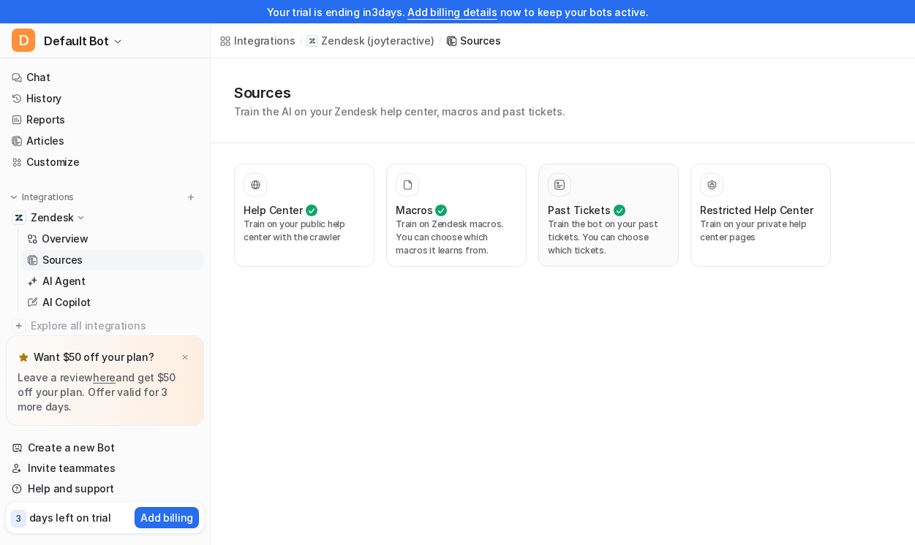
click at [621, 191] on div at bounding box center [608, 184] width 121 height 23
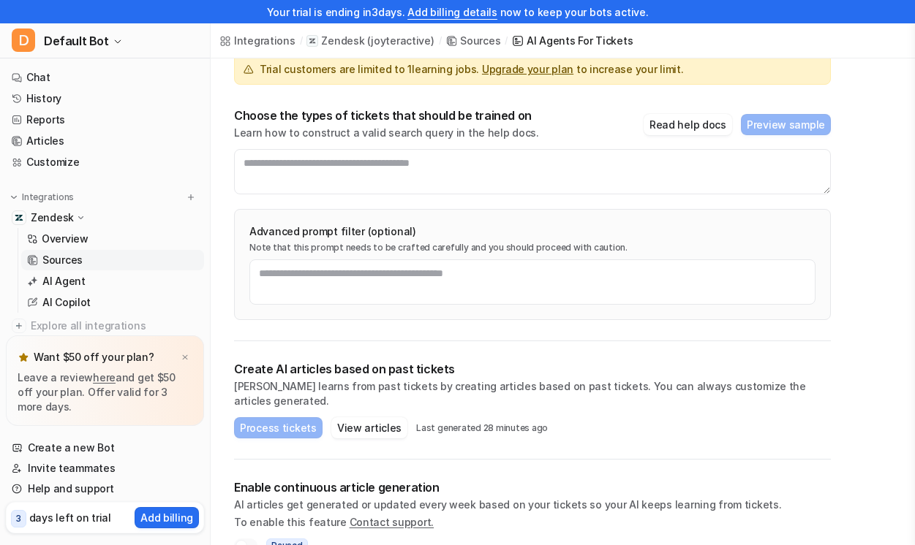
scroll to position [149, 0]
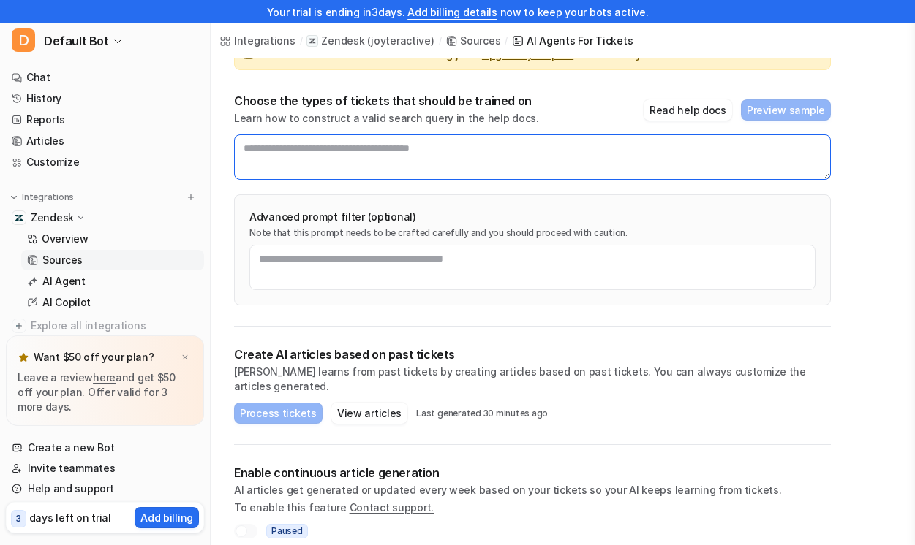
click at [327, 159] on textarea at bounding box center [532, 157] width 597 height 45
paste textarea "**********"
type textarea "**********"
drag, startPoint x: 311, startPoint y: 150, endPoint x: 208, endPoint y: 154, distance: 103.9
click at [208, 154] on div "Your trial is ending [DATE]. Add billing details now to keep your bots active. …" at bounding box center [457, 123] width 915 height 545
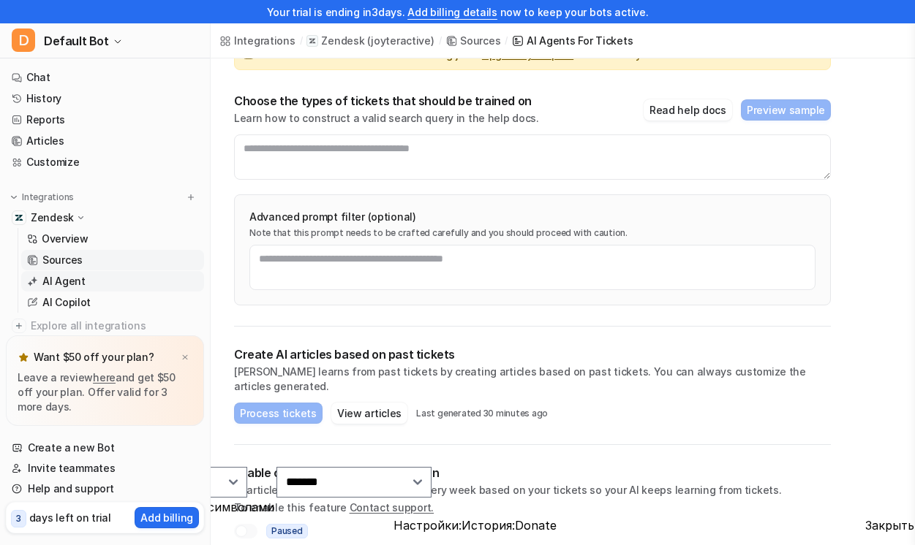
click at [93, 282] on link "AI Agent" at bounding box center [112, 281] width 183 height 20
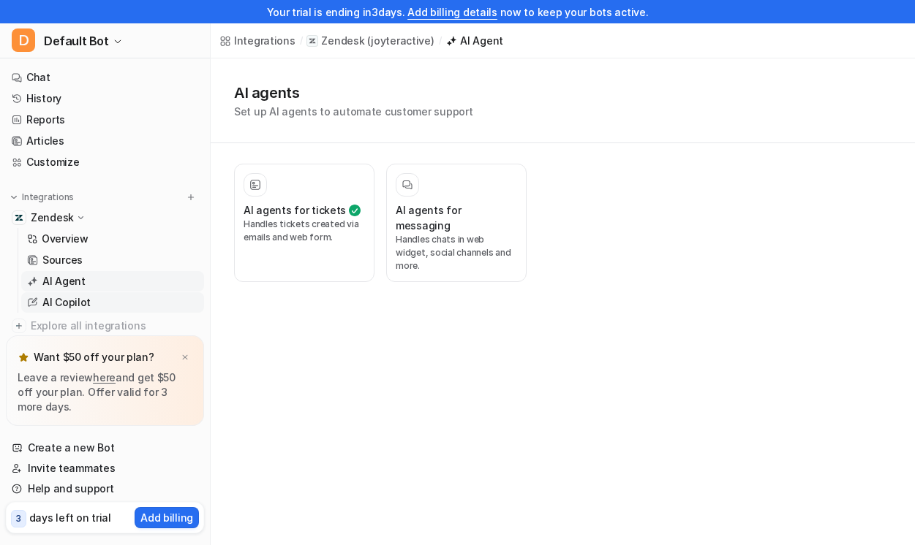
click at [94, 300] on link "AI Copilot" at bounding box center [112, 302] width 183 height 20
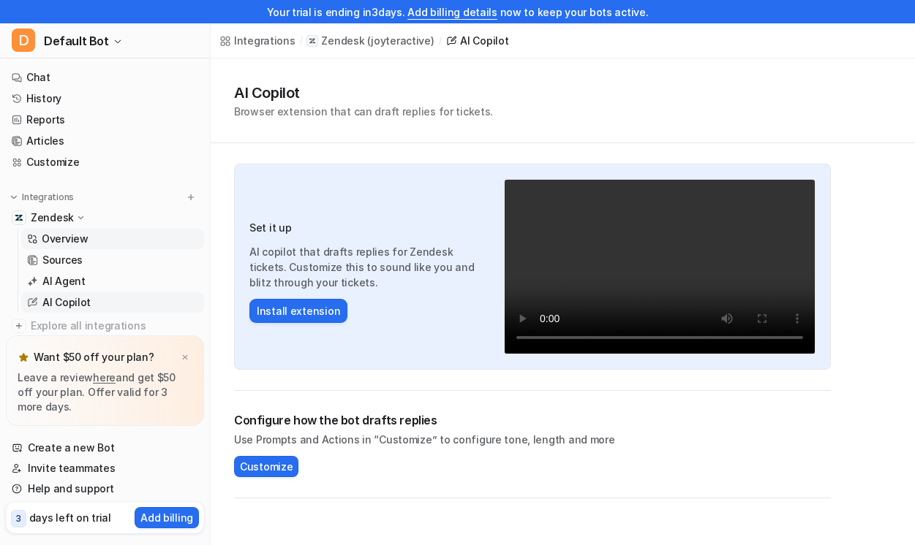
click at [81, 238] on p "Overview" at bounding box center [65, 239] width 47 height 15
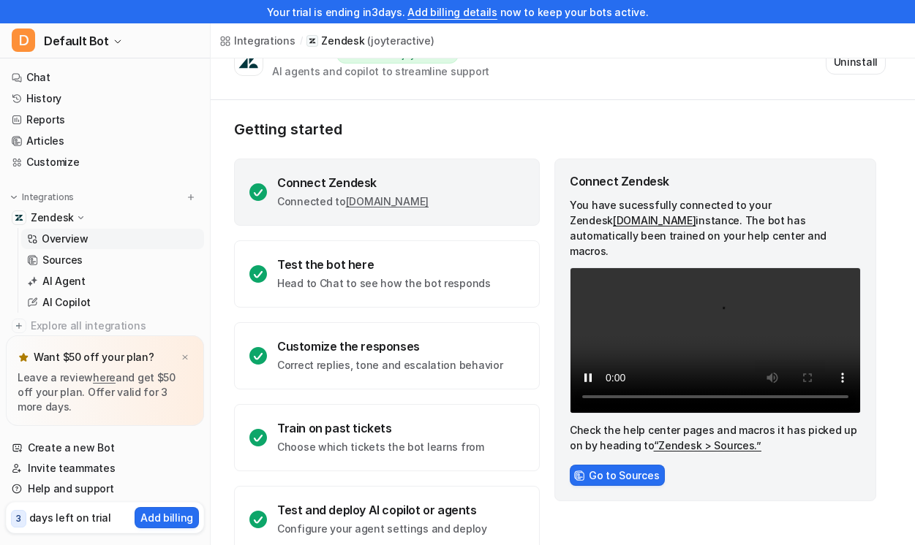
scroll to position [64, 0]
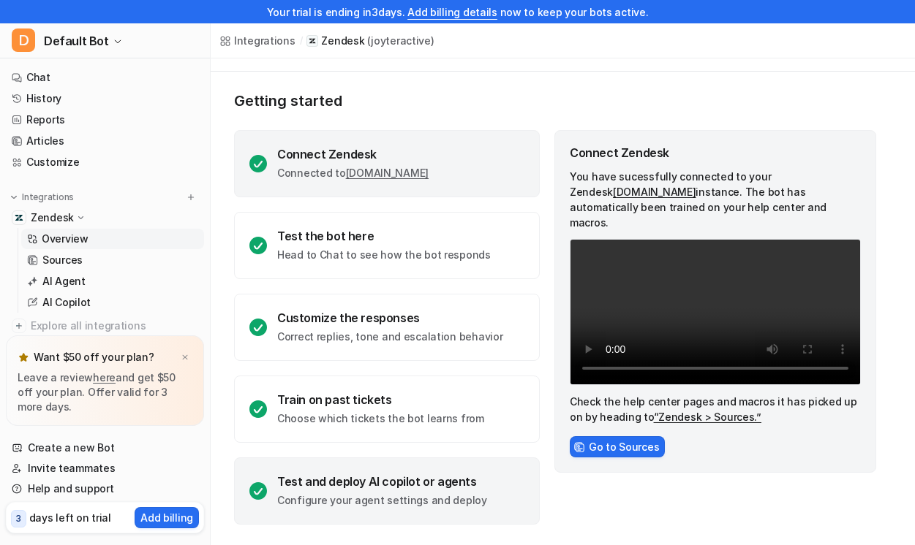
click at [390, 488] on div "Test and deploy AI copilot or agents" at bounding box center [382, 481] width 210 height 15
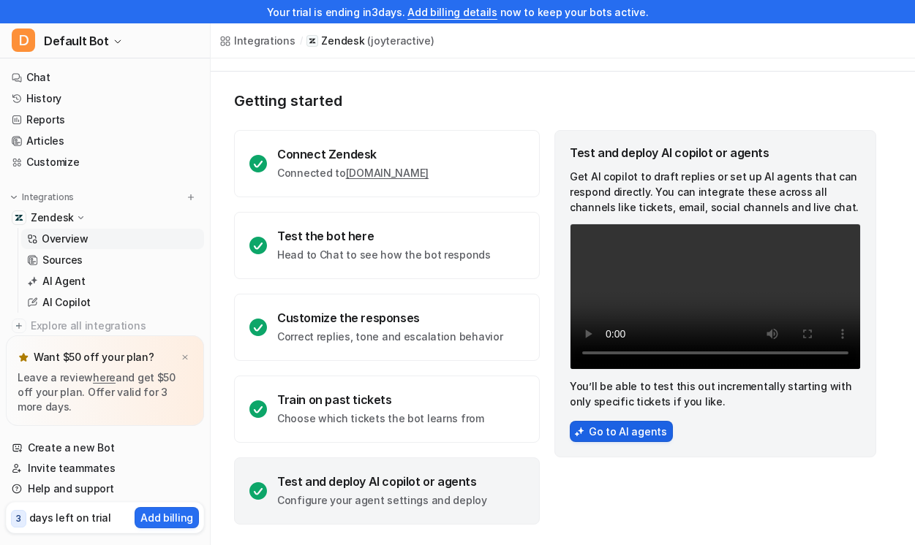
click at [600, 442] on button "Go to AI agents" at bounding box center [620, 431] width 103 height 21
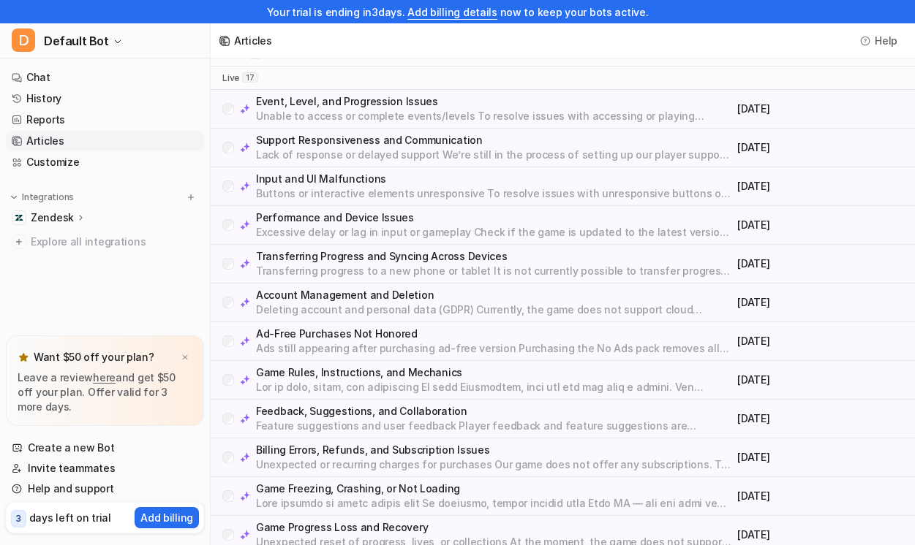
scroll to position [278, 0]
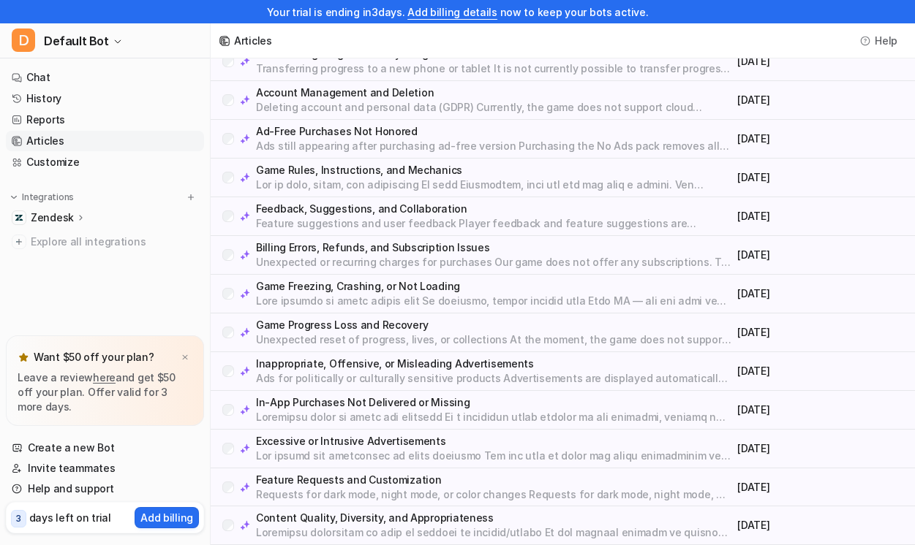
click at [490, 524] on p "Content Quality, Diversity, and Appropriateness" at bounding box center [493, 518] width 475 height 15
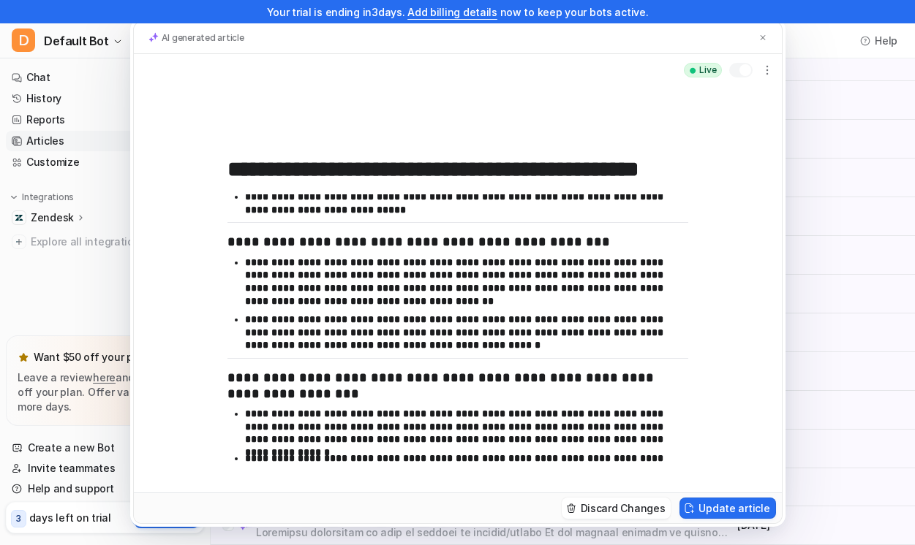
scroll to position [0, 0]
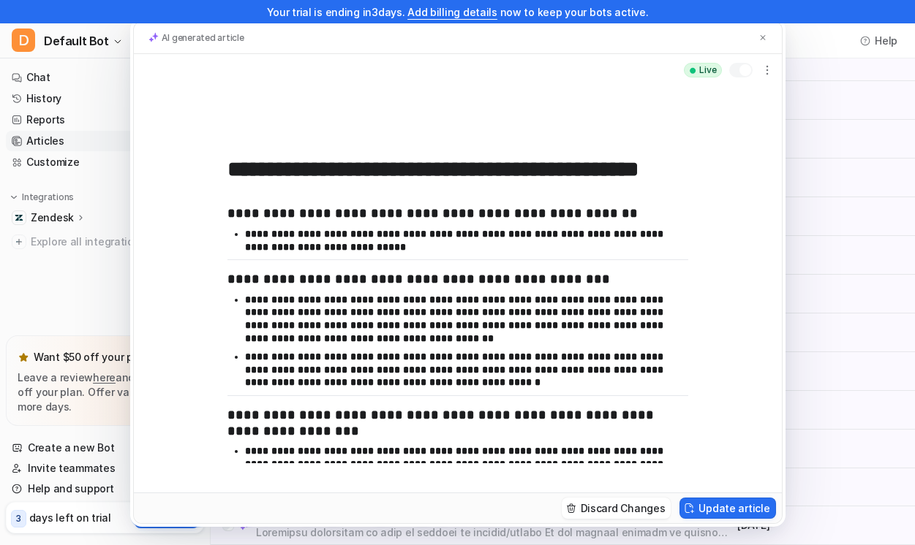
click at [890, 183] on div "**********" at bounding box center [457, 272] width 915 height 545
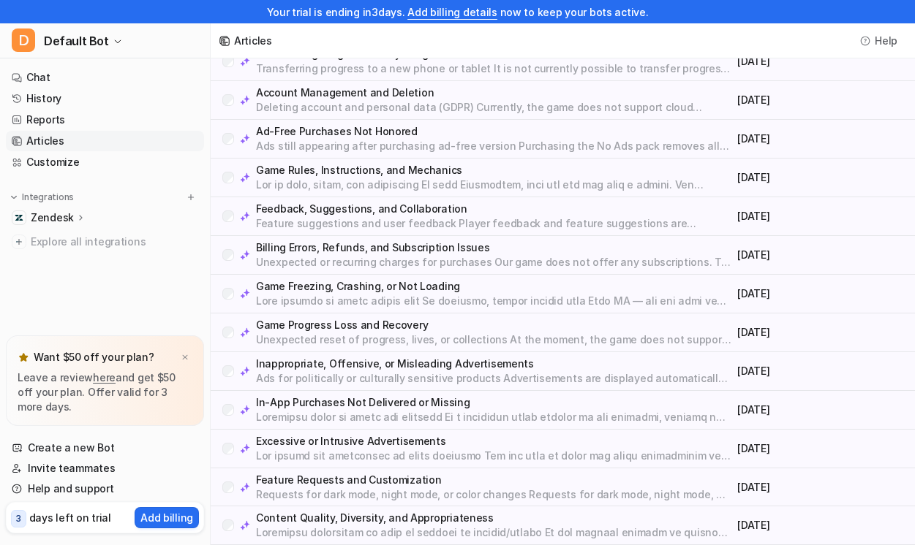
click at [470, 469] on div "Feature Requests and Customization Requests for dark mode, night mode, or color…" at bounding box center [563, 488] width 704 height 39
click at [464, 485] on p "Feature Requests and Customization" at bounding box center [493, 480] width 475 height 15
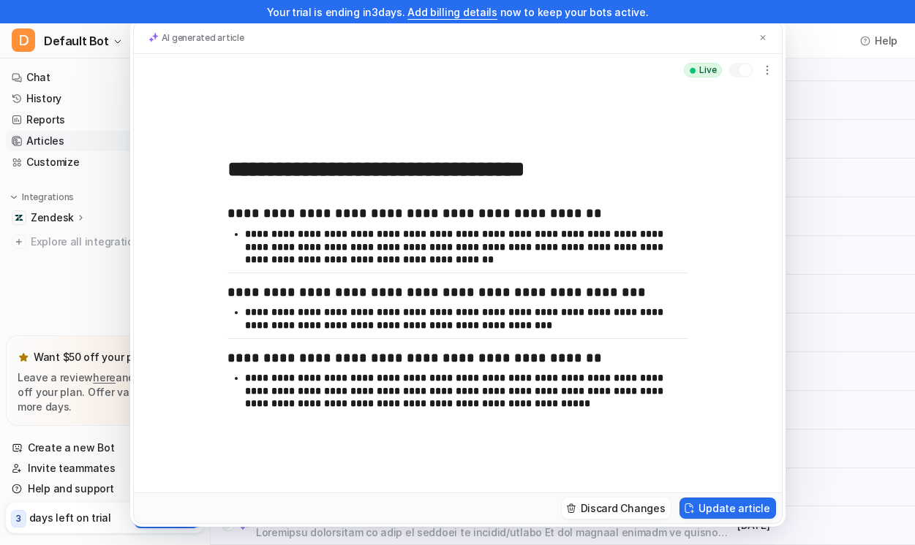
click at [823, 175] on div "**********" at bounding box center [457, 272] width 915 height 545
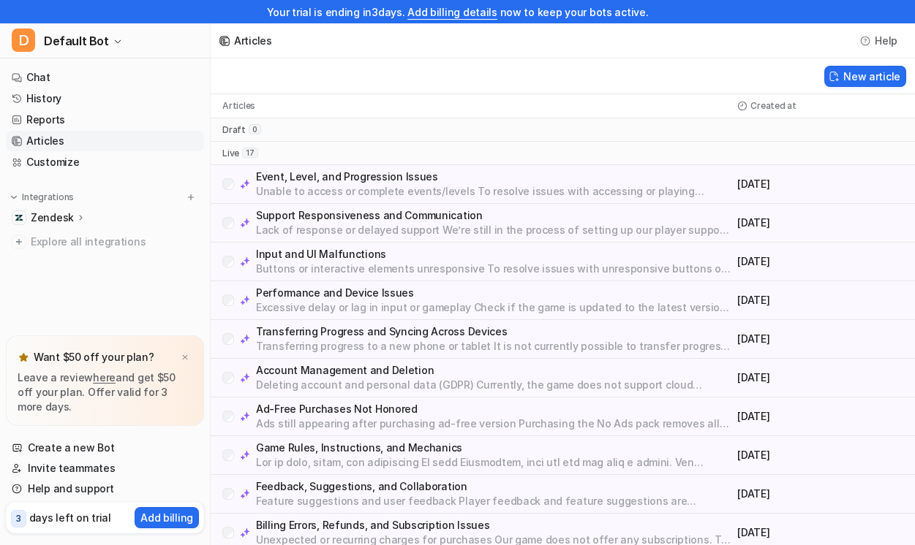
click at [463, 302] on p "Excessive delay or lag in input or gameplay Check if the game is updated to the…" at bounding box center [493, 307] width 475 height 15
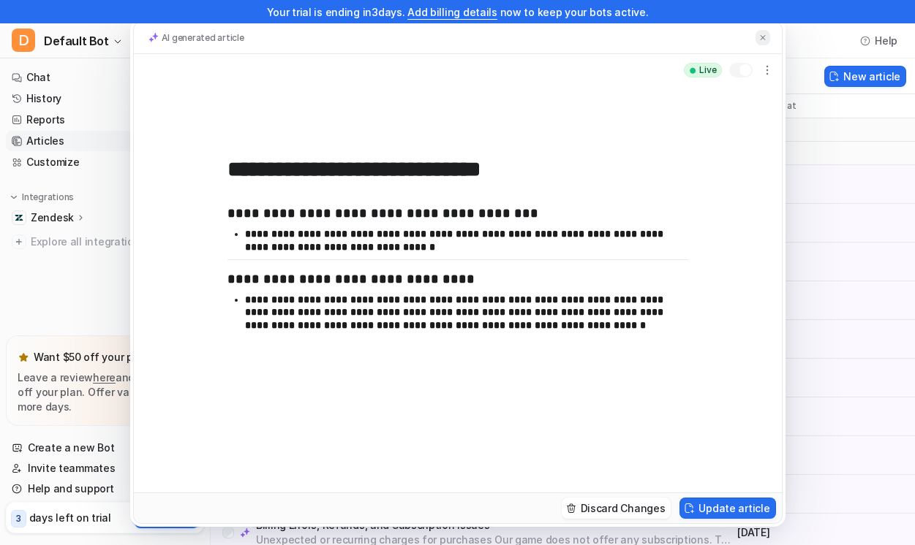
click at [765, 35] on img at bounding box center [762, 38] width 9 height 10
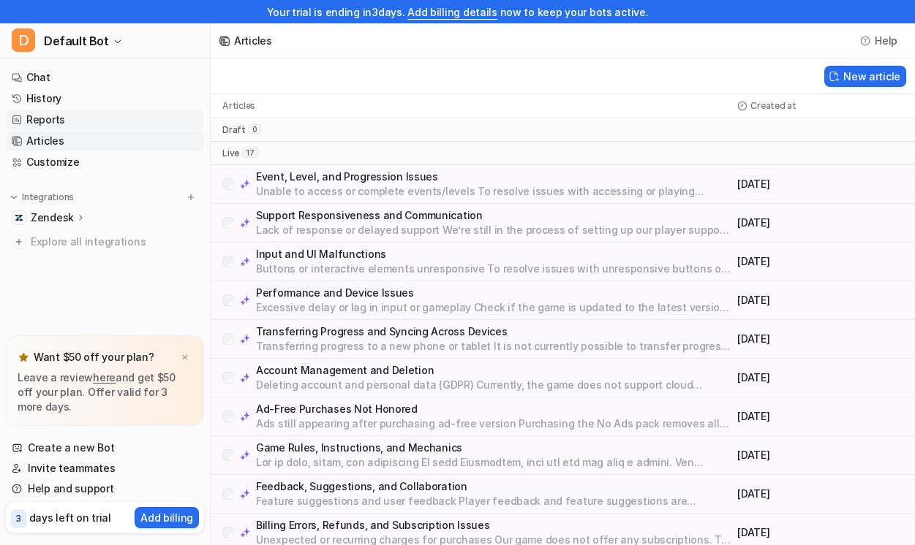
click at [80, 120] on link "Reports" at bounding box center [105, 120] width 198 height 20
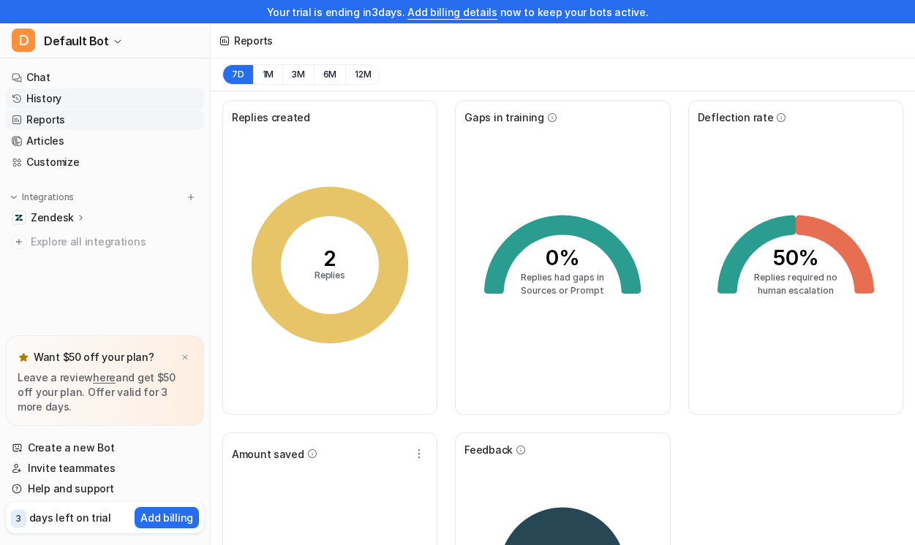
click at [53, 105] on link "History" at bounding box center [105, 98] width 198 height 20
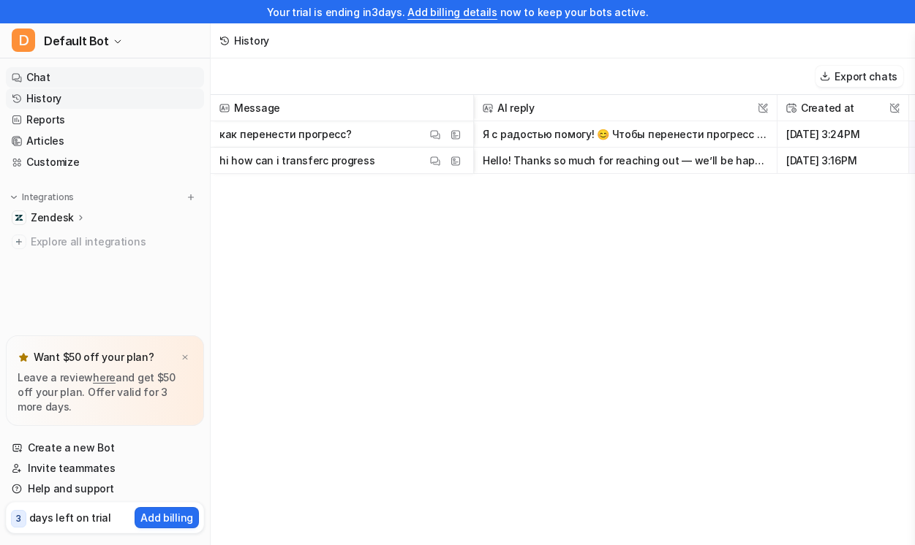
click at [45, 77] on link "Chat" at bounding box center [105, 77] width 198 height 20
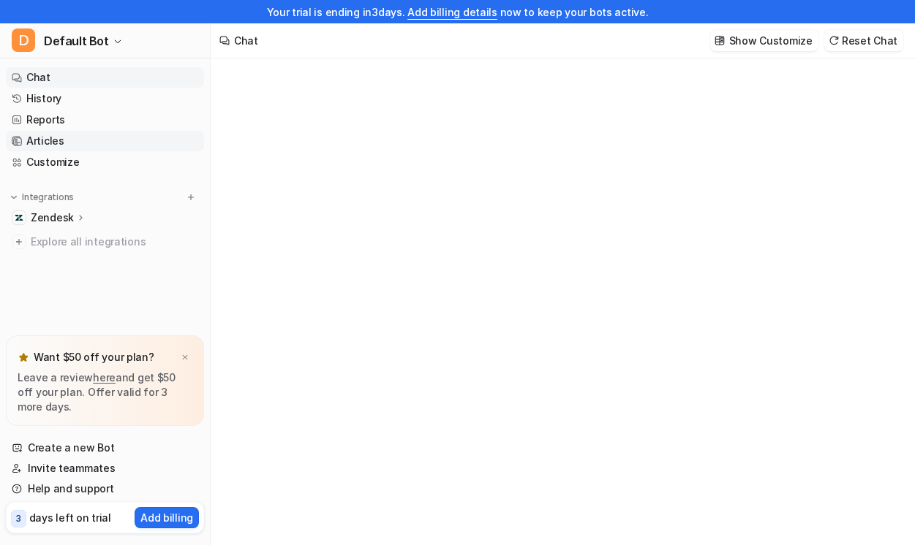
type textarea "**********"
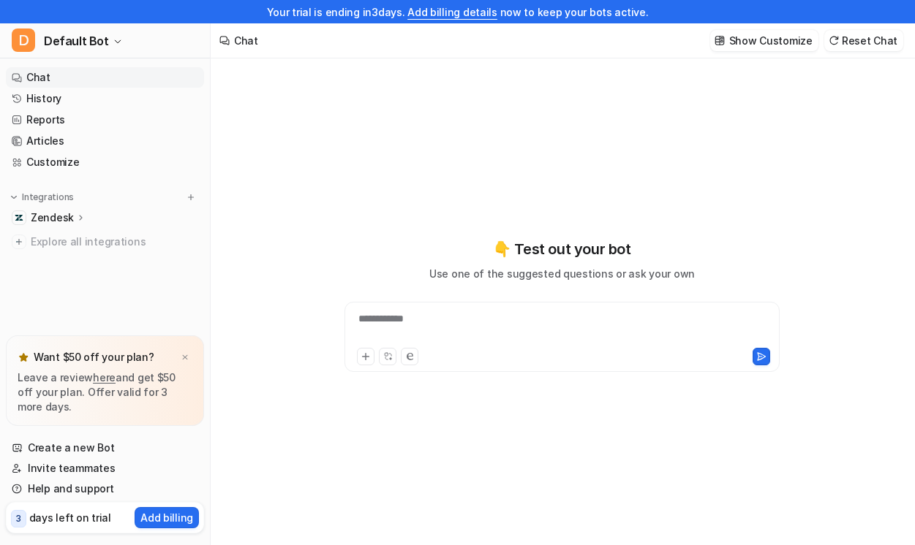
click at [40, 216] on p "Zendesk" at bounding box center [52, 218] width 43 height 15
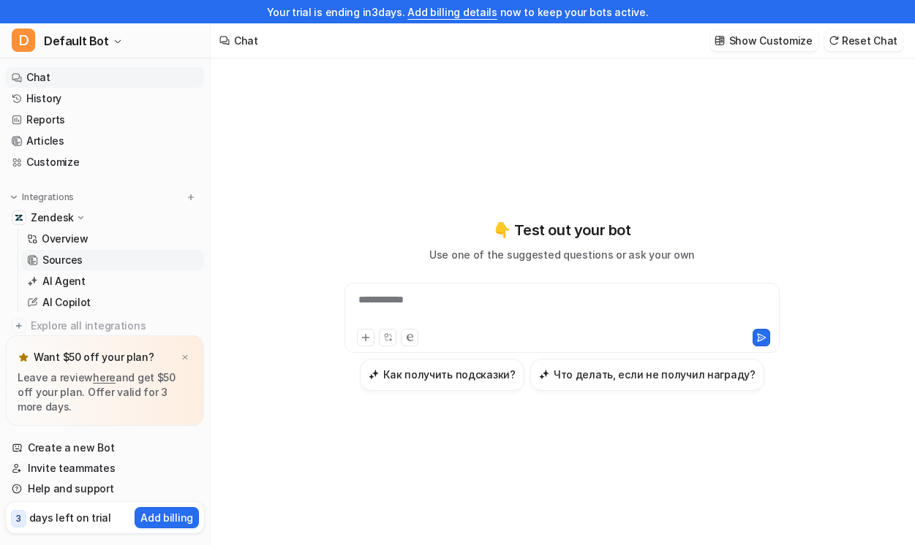
click at [59, 262] on p "Sources" at bounding box center [62, 260] width 40 height 15
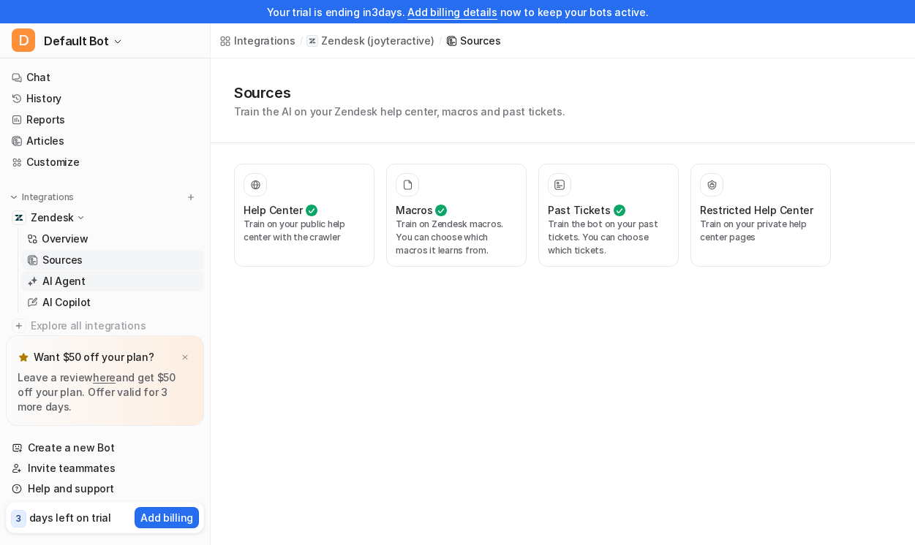
click at [62, 281] on p "AI Agent" at bounding box center [63, 281] width 43 height 15
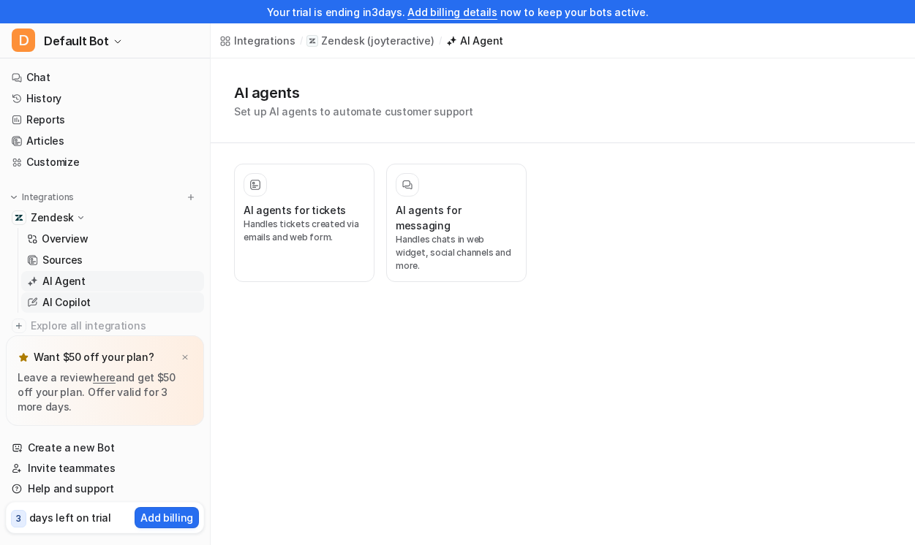
click at [77, 298] on p "AI Copilot" at bounding box center [66, 302] width 48 height 15
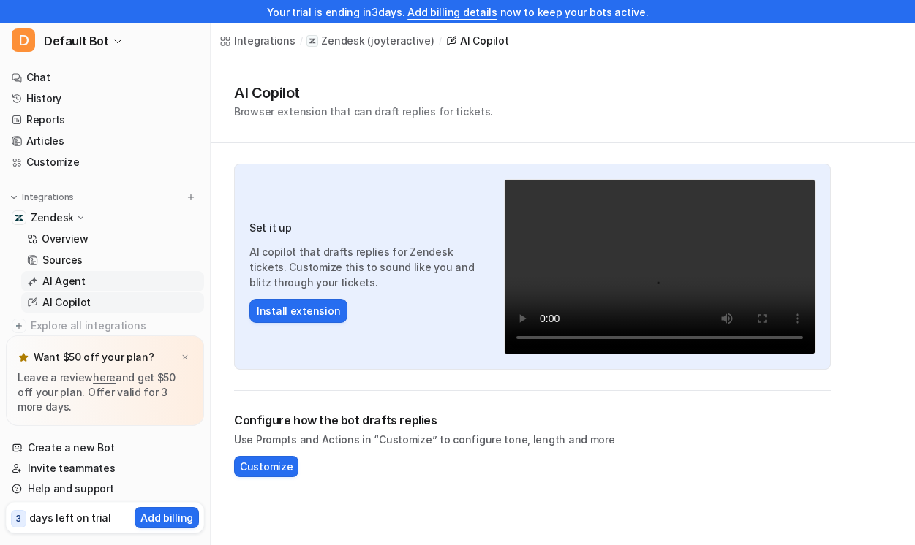
click at [90, 277] on link "AI Agent" at bounding box center [112, 281] width 183 height 20
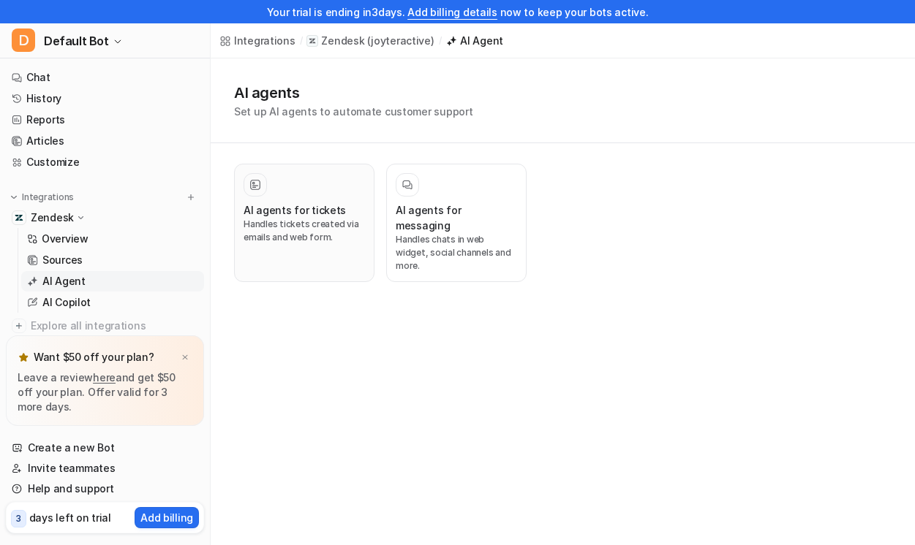
click at [275, 198] on div "AI agents for tickets Handles tickets created via emails and web form." at bounding box center [303, 222] width 121 height 99
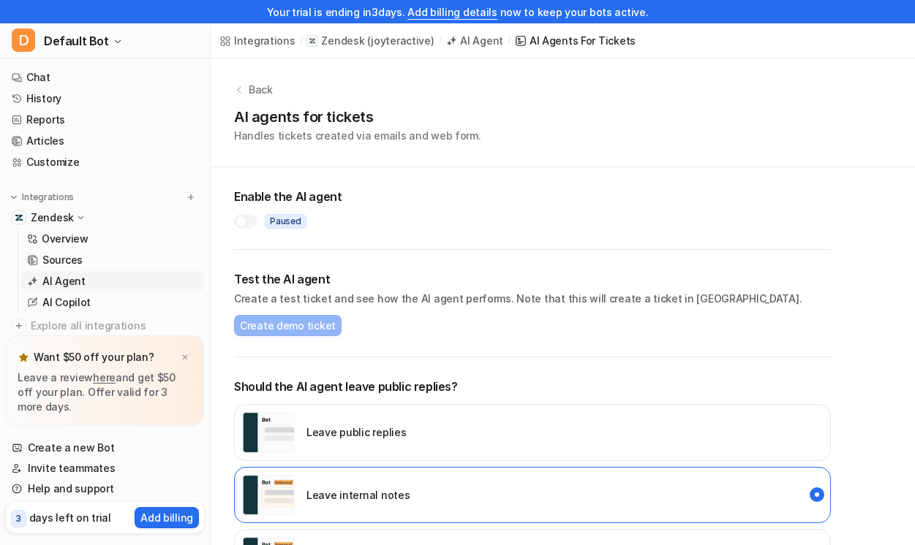
click at [253, 224] on div at bounding box center [245, 221] width 23 height 15
click at [308, 326] on span "Create demo ticket" at bounding box center [288, 325] width 96 height 15
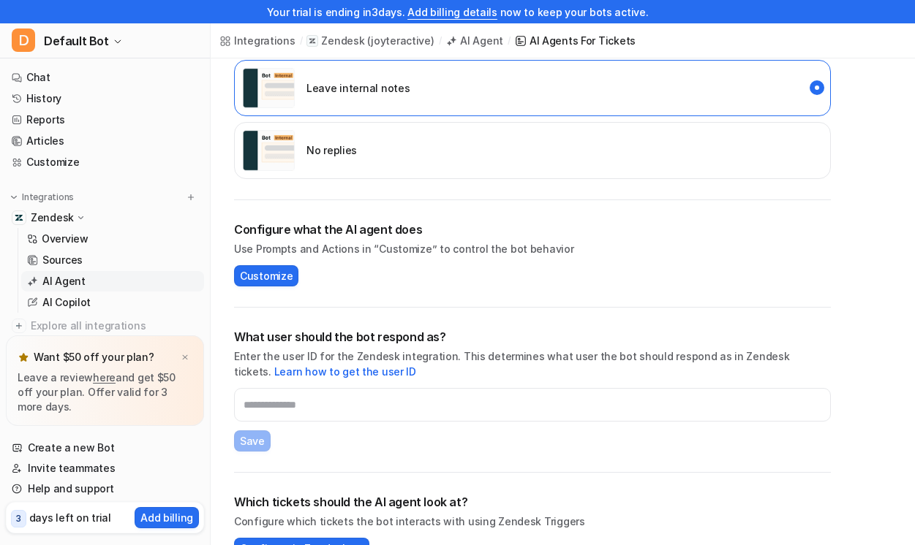
scroll to position [442, 0]
